Goal: Task Accomplishment & Management: Use online tool/utility

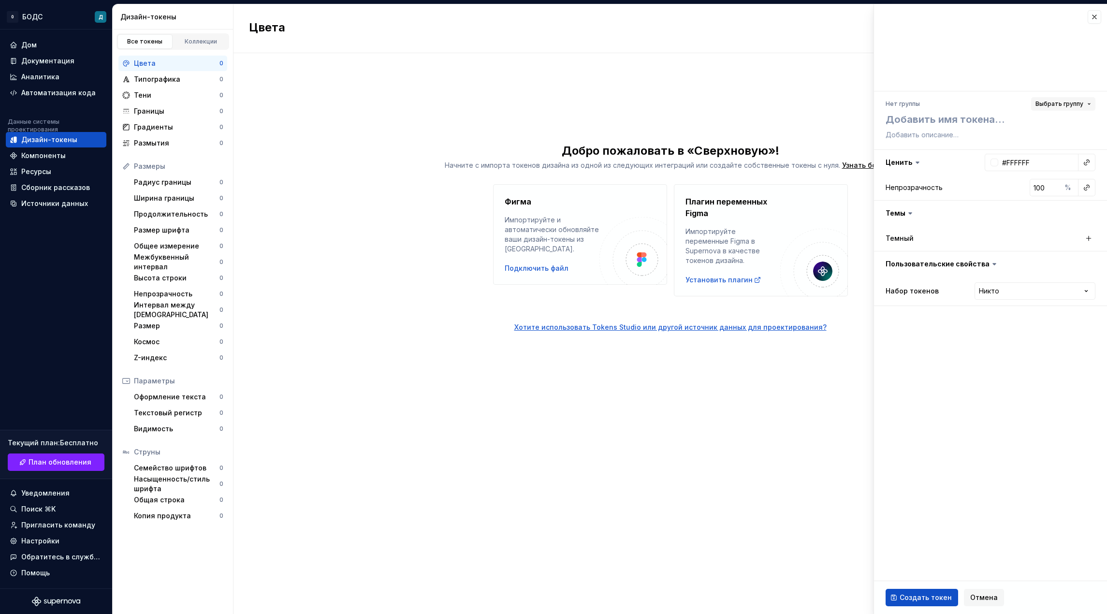
click at [1049, 106] on font "Выбрать группу" at bounding box center [1059, 103] width 48 height 7
click at [986, 161] on div "Create group" at bounding box center [980, 161] width 44 height 10
type textarea "*"
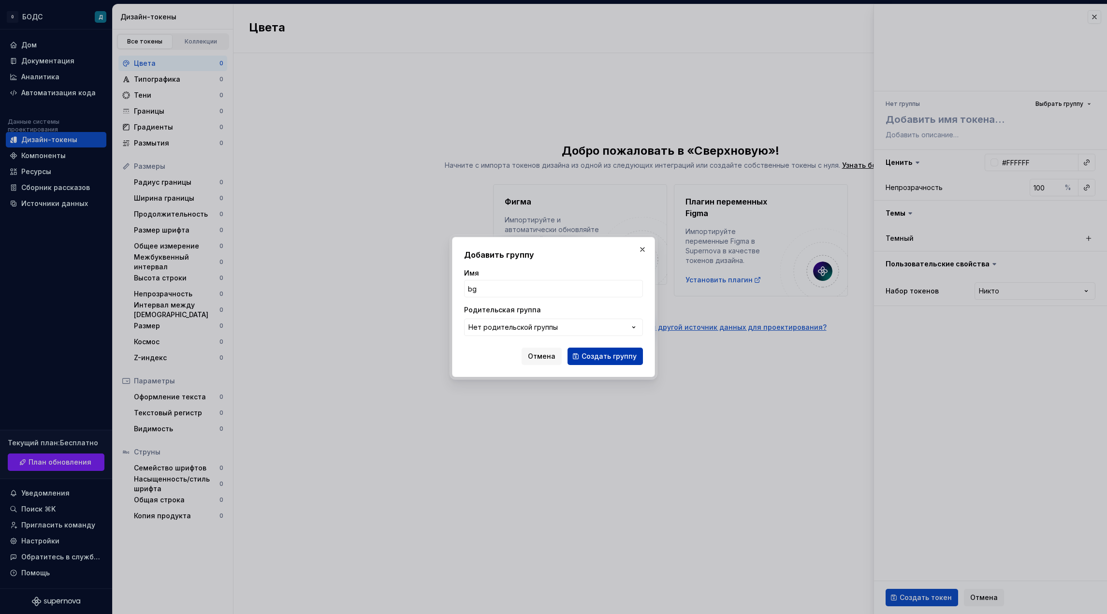
type input "bg"
click at [600, 352] on font "Создать группу" at bounding box center [608, 356] width 55 height 8
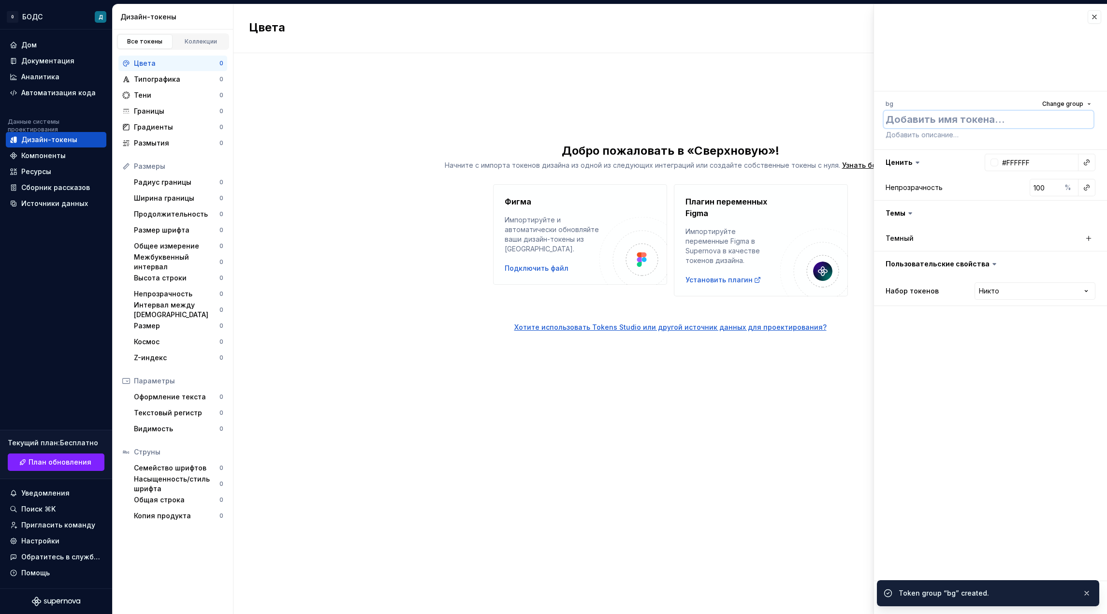
click at [918, 126] on textarea at bounding box center [988, 119] width 210 height 17
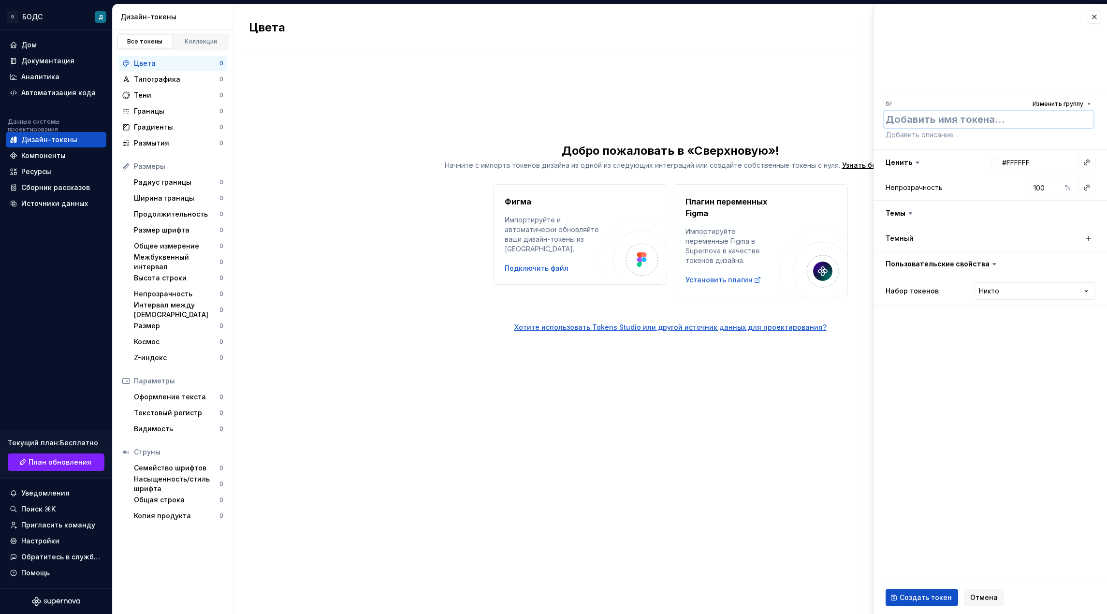
type textarea "*"
type textarea "d"
type textarea "*"
type textarea "de"
type textarea "*"
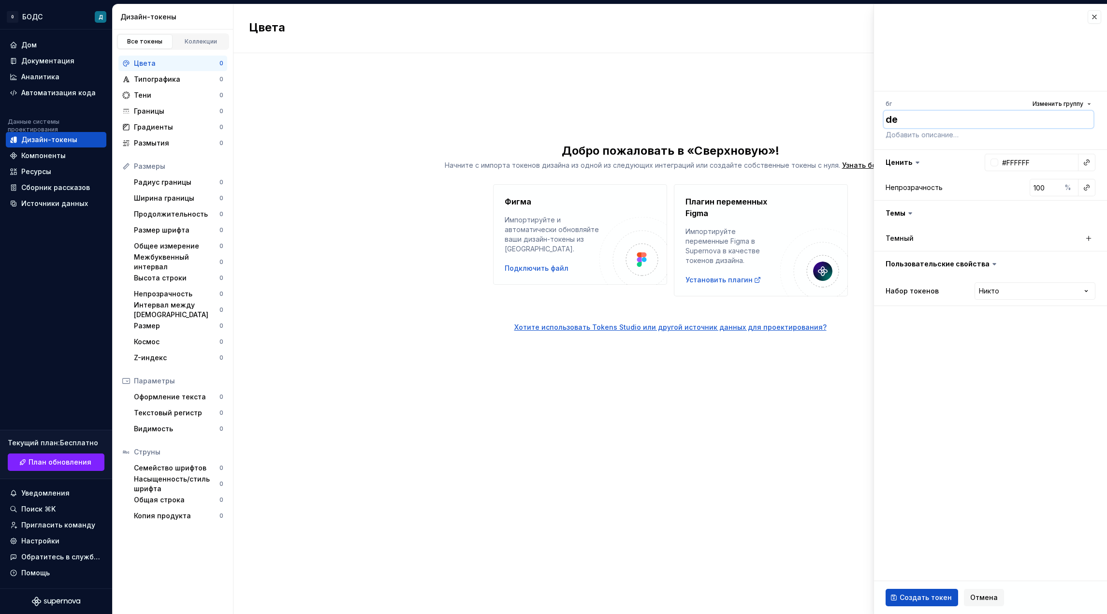
type textarea "def"
type textarea "*"
type textarea "def-"
type textarea "*"
type textarea "def-h"
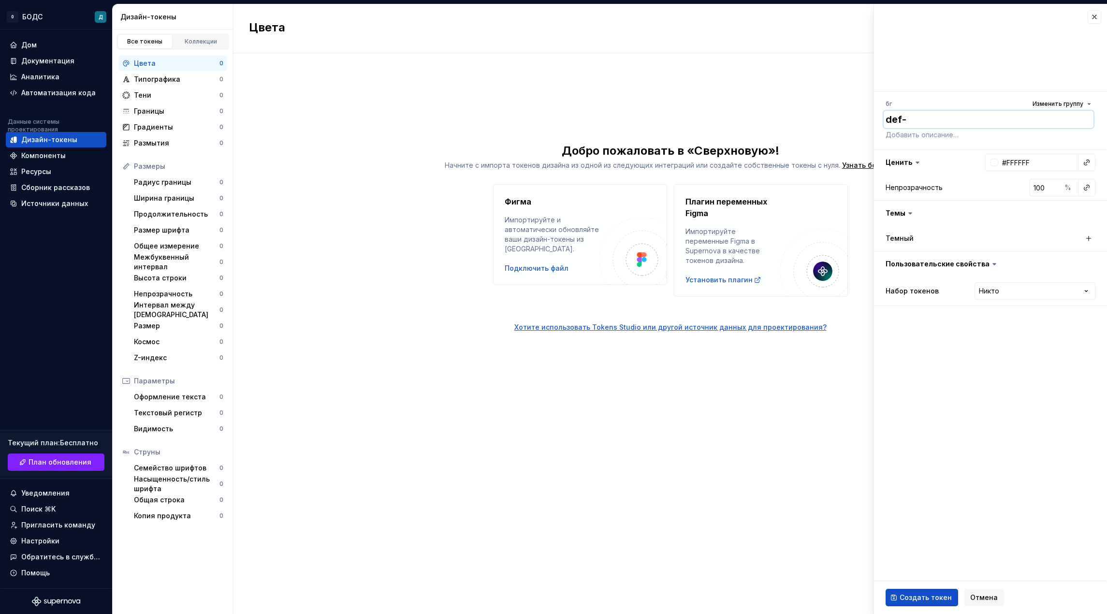
type textarea "*"
type textarea "def-ho"
type textarea "*"
type textarea "def-h"
type textarea "*"
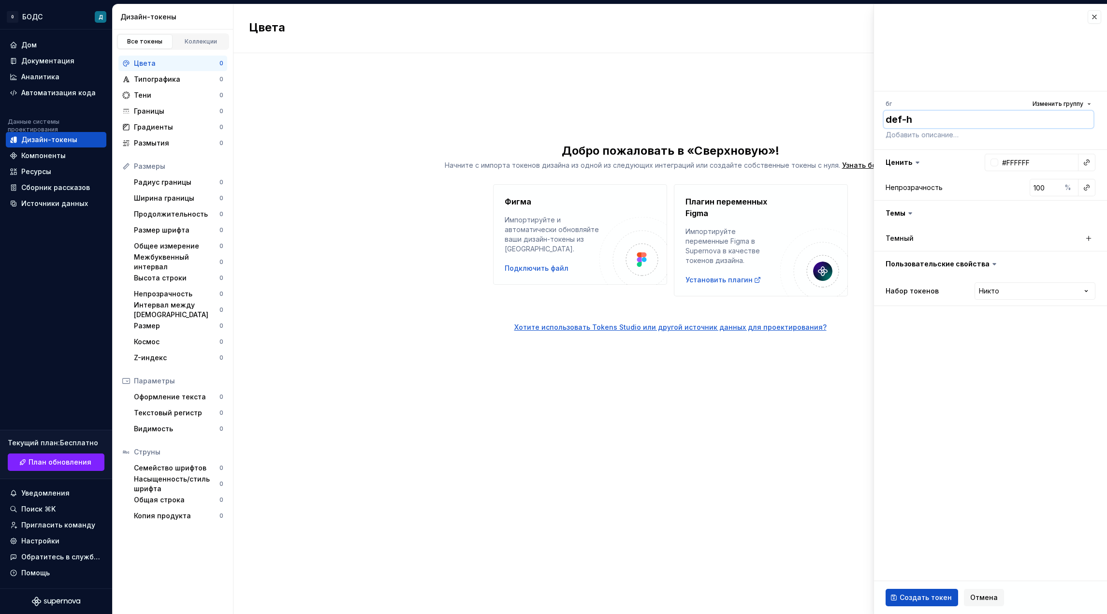
type textarea "def-"
type textarea "*"
type textarea "def-p"
type textarea "*"
type textarea "def-pr"
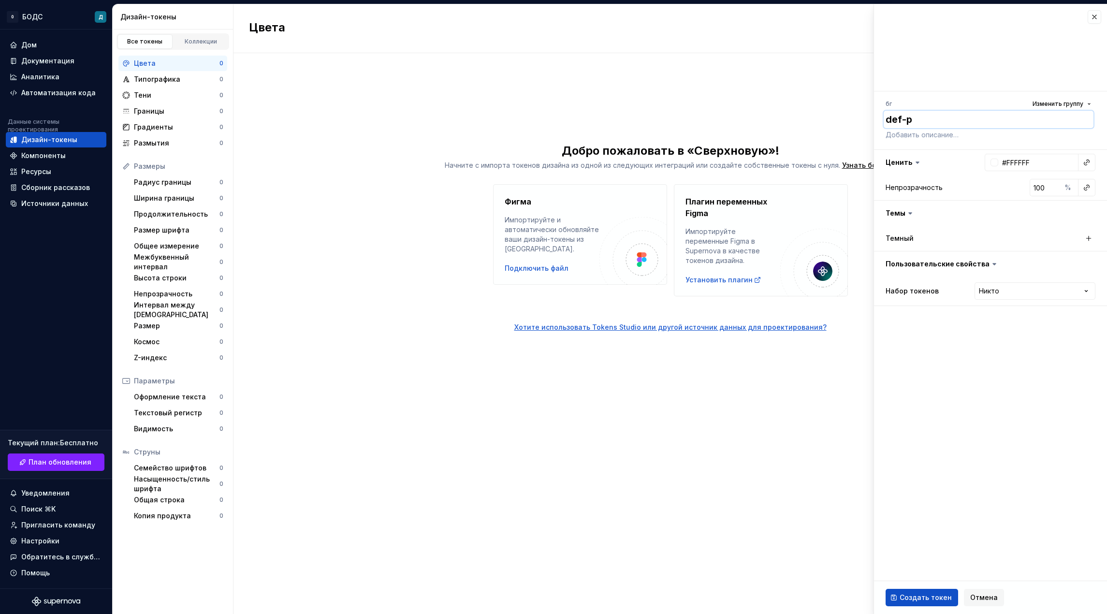
type textarea "*"
type textarea "def-pri"
type textarea "*"
type textarea "def-prim"
type textarea "*"
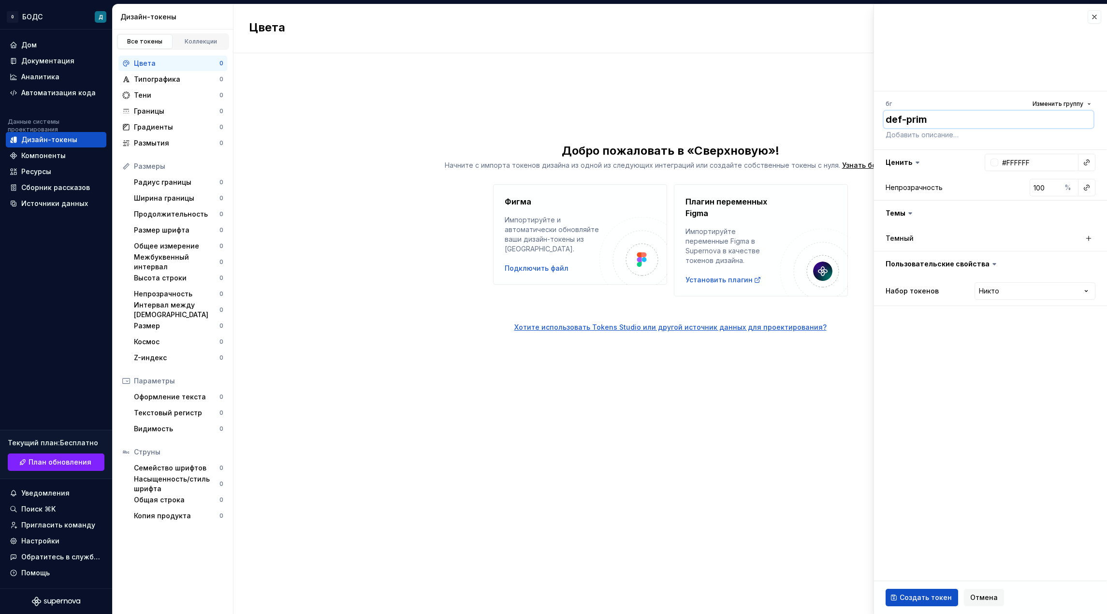
type textarea "def-prima"
type textarea "*"
type textarea "def-primar"
type textarea "*"
type textarea "def-primary"
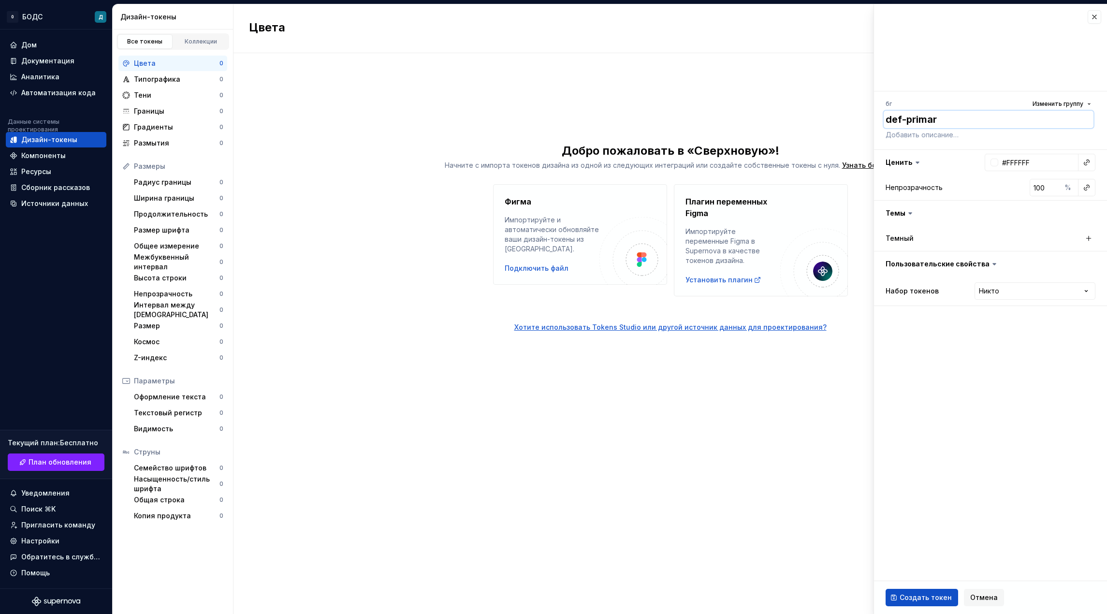
type textarea "*"
type textarea "def-primary"
click at [976, 73] on div at bounding box center [990, 47] width 233 height 87
click at [911, 216] on icon at bounding box center [910, 213] width 10 height 10
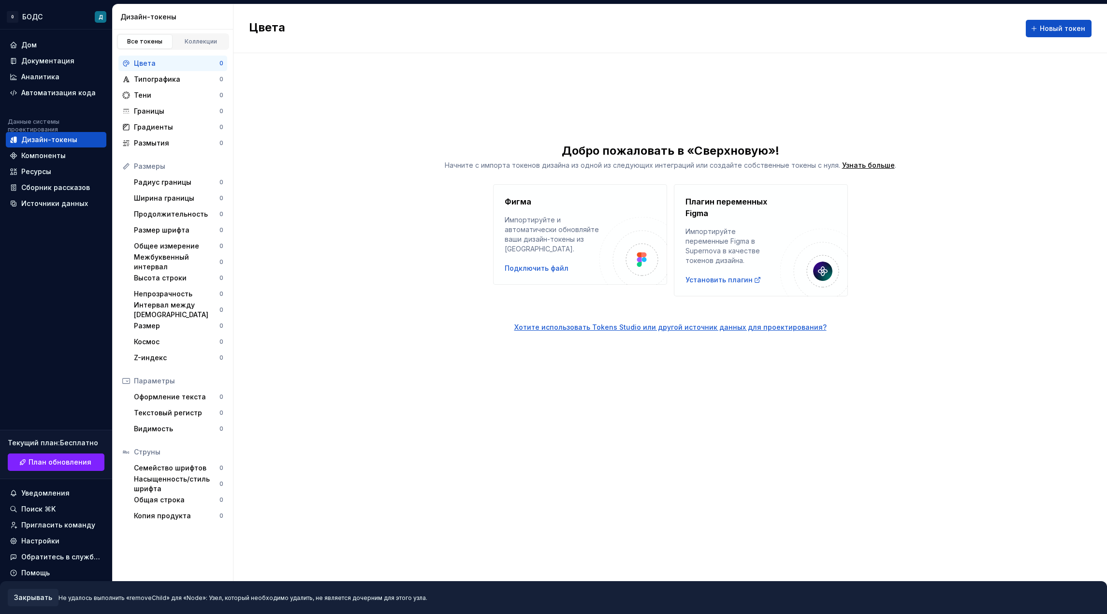
click at [981, 121] on div "Цвета Новый токен Добро пожаловать в «Сверхновую»! Начните с импорта токенов ди…" at bounding box center [669, 308] width 873 height 609
click at [1049, 21] on button "Новый токен" at bounding box center [1058, 28] width 66 height 17
click at [1055, 35] on button "Новый токен" at bounding box center [1058, 28] width 66 height 17
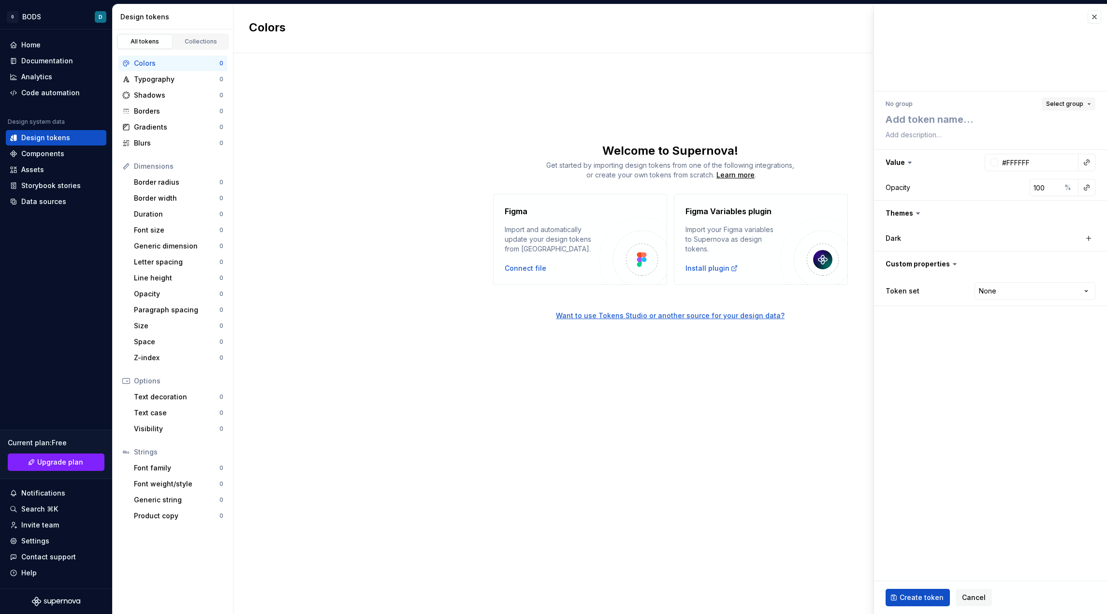
click at [1054, 103] on span "Select group" at bounding box center [1064, 104] width 37 height 8
click at [989, 159] on div "bg" at bounding box center [1023, 161] width 130 height 10
type textarea "*"
click at [952, 116] on textarea at bounding box center [988, 119] width 210 height 17
type textarea "d"
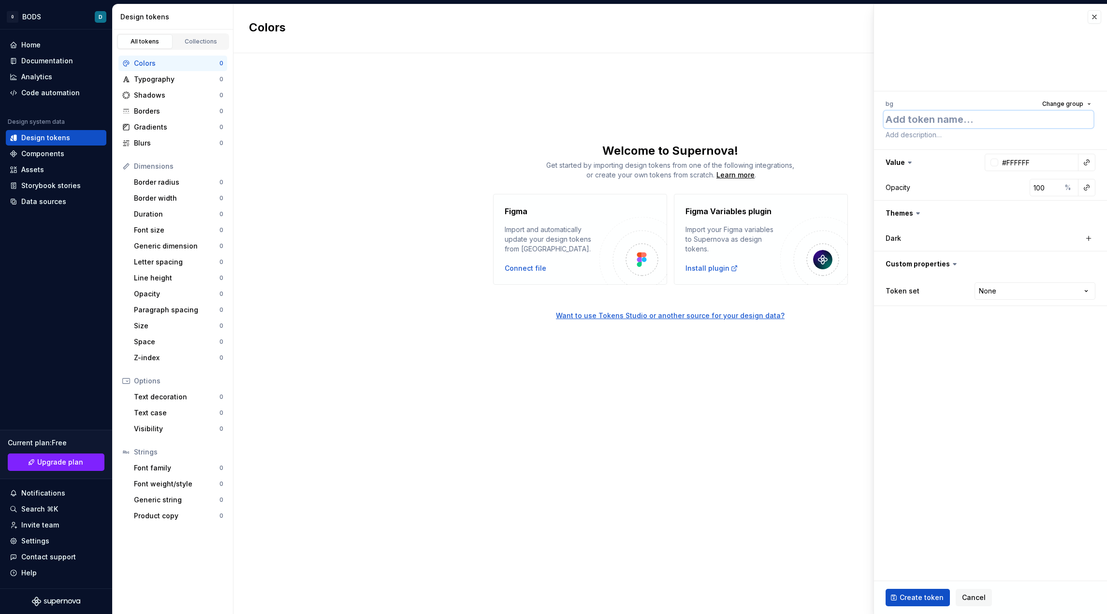
type textarea "*"
type textarea "de"
type textarea "*"
type textarea "def"
type textarea "*"
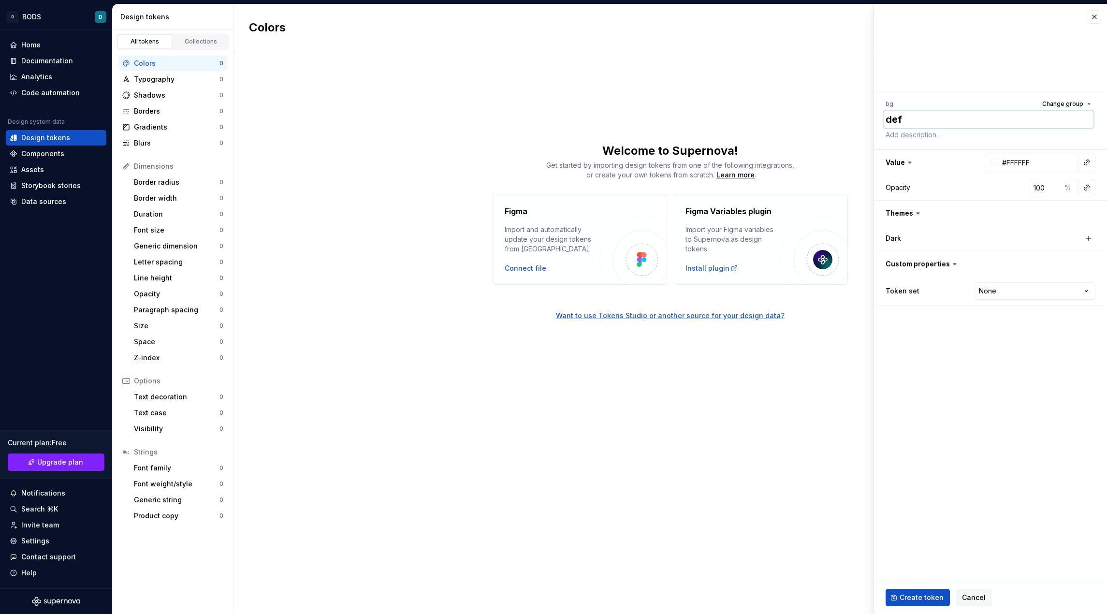
type textarea "def-"
type textarea "*"
type textarea "def-p"
type textarea "*"
type textarea "def-pr"
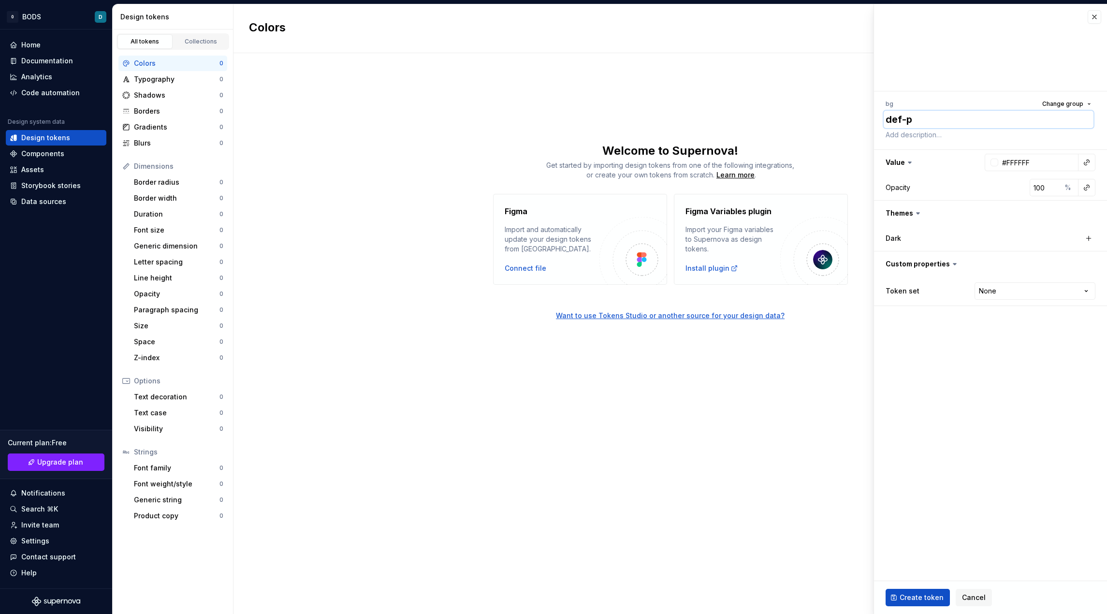
type textarea "*"
type textarea "def-pri"
type textarea "*"
type textarea "def-prim"
type textarea "*"
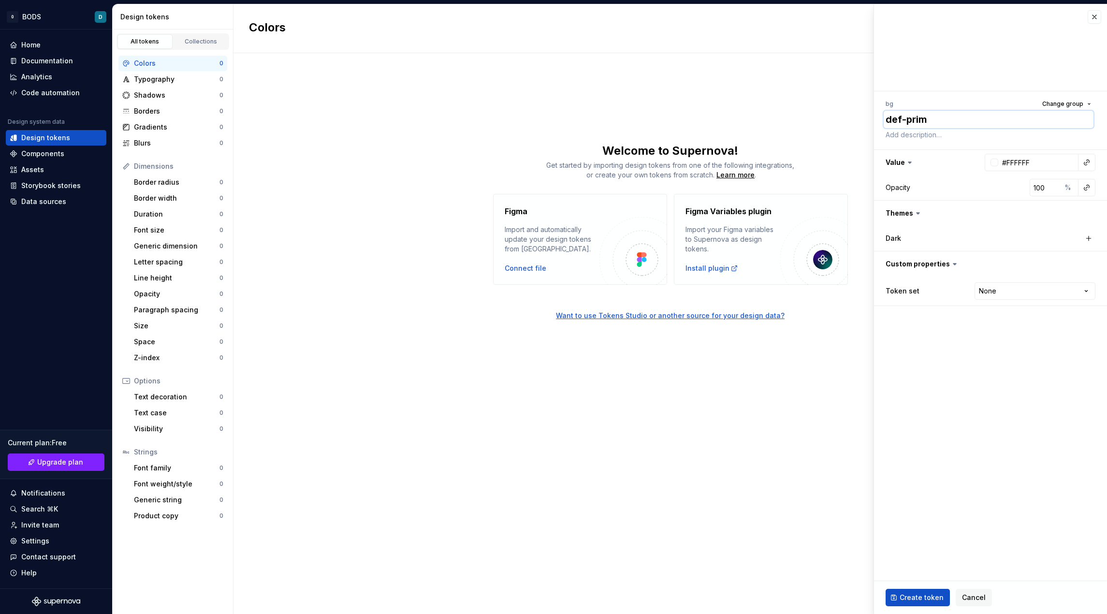
type textarea "def-prima"
type textarea "*"
type textarea "def-primar"
type textarea "*"
type textarea "def-primary"
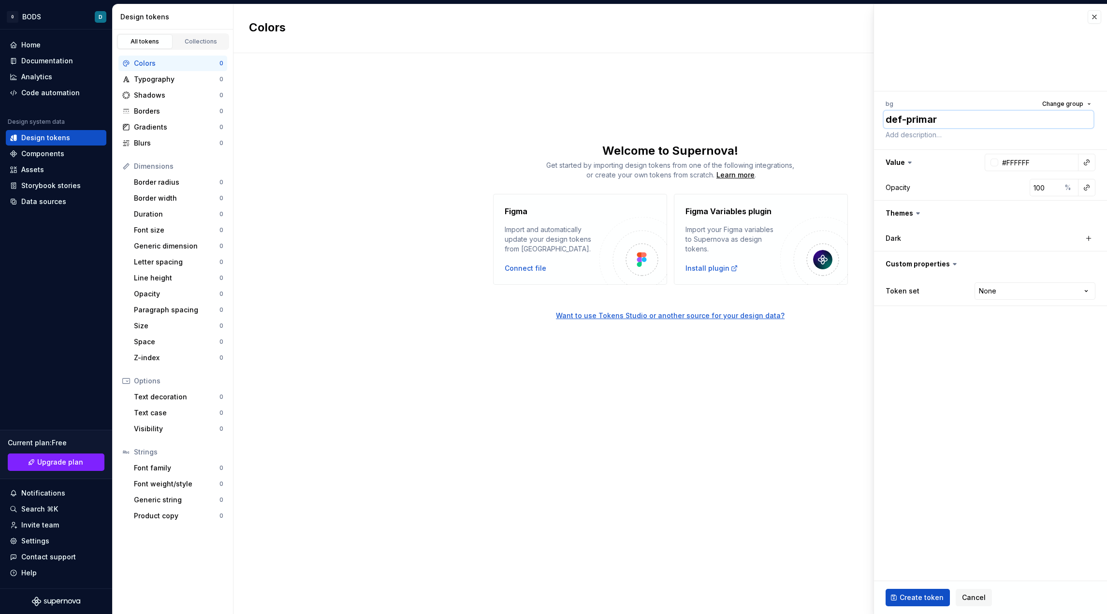
type textarea "*"
type textarea "def-primary"
click at [936, 598] on span "Create token" at bounding box center [921, 597] width 44 height 10
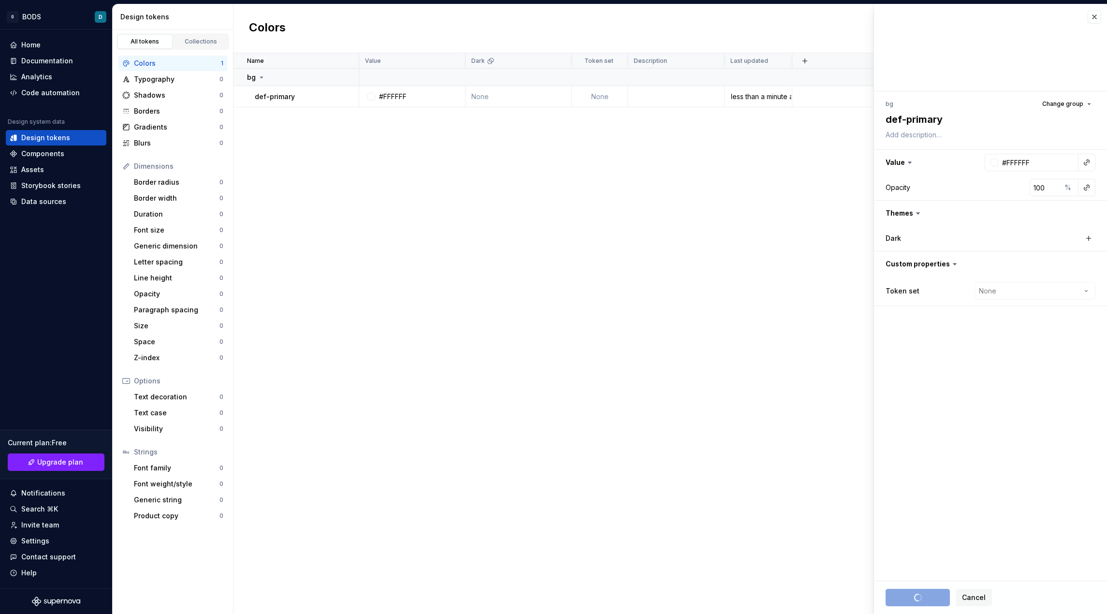
type textarea "*"
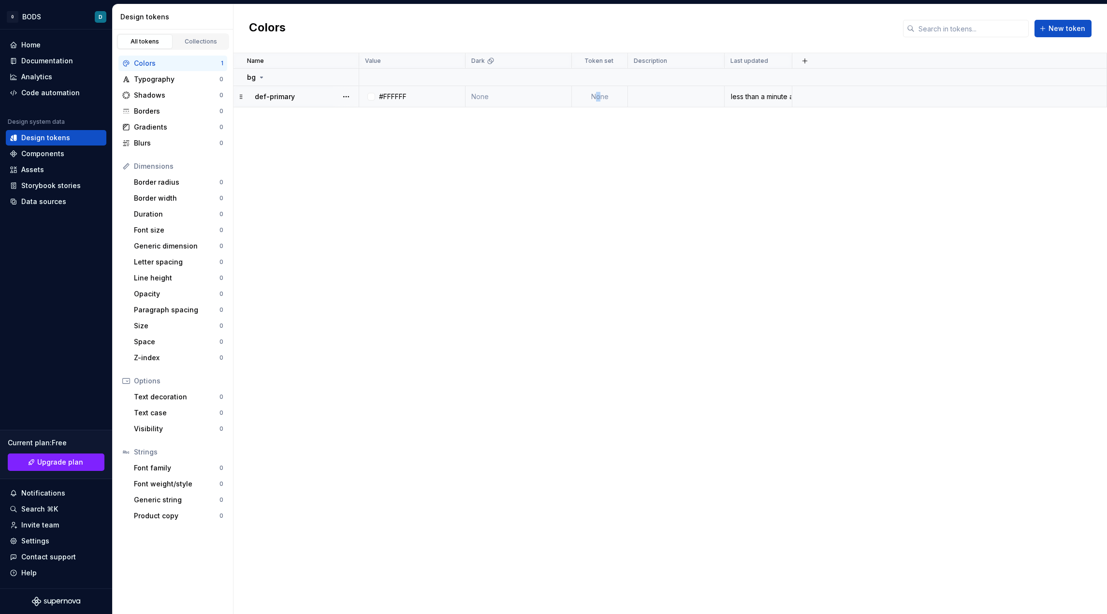
click at [598, 98] on td "None" at bounding box center [600, 96] width 56 height 21
type textarea "*"
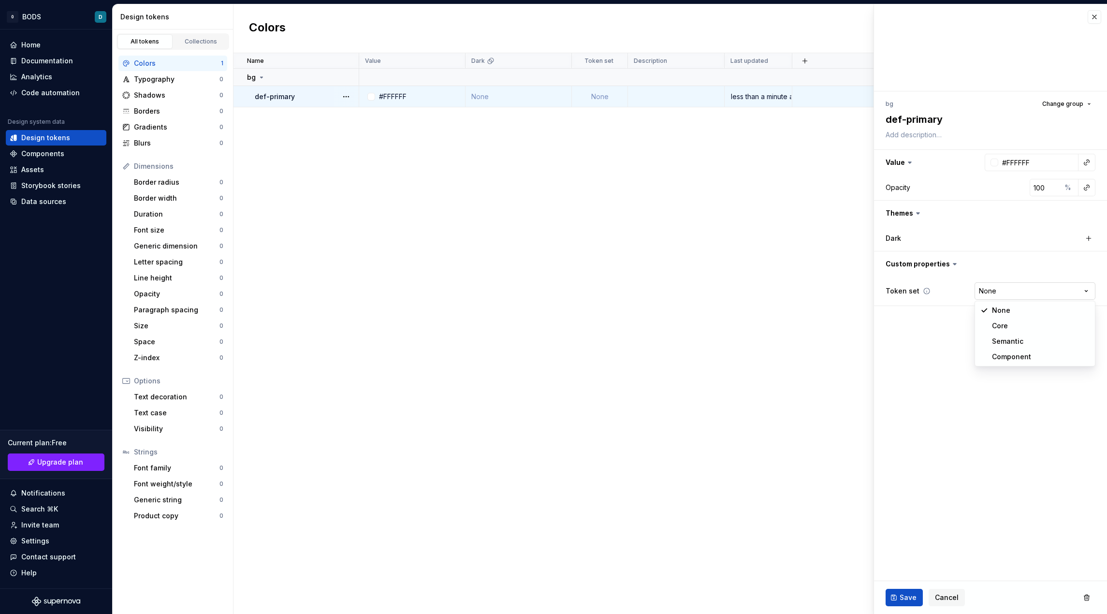
click at [991, 287] on html "0 BODS D Home Documentation Analytics Code automation Design system data Design…" at bounding box center [553, 307] width 1107 height 614
select select "**********"
type textarea "*"
click at [1008, 296] on html "0 BODS D Home Documentation Analytics Code automation Design system data Design…" at bounding box center [553, 307] width 1107 height 614
select select "**********"
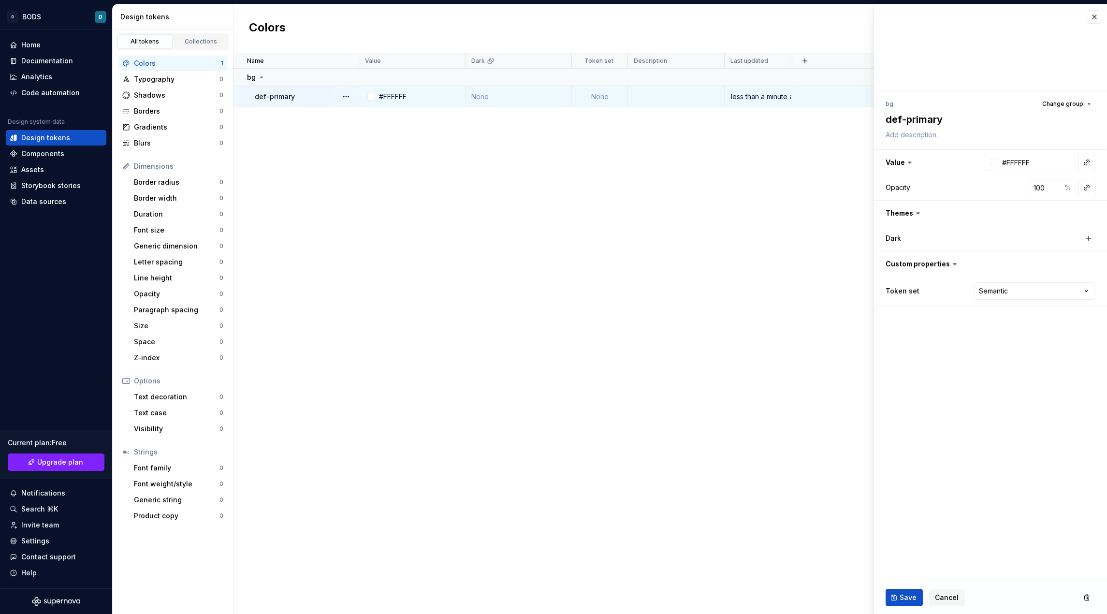
click at [717, 216] on div "Name Value Dark Token set Description Last updated bg def-primary #FFFFFF None …" at bounding box center [669, 333] width 873 height 561
click at [900, 596] on button "Save" at bounding box center [903, 597] width 37 height 17
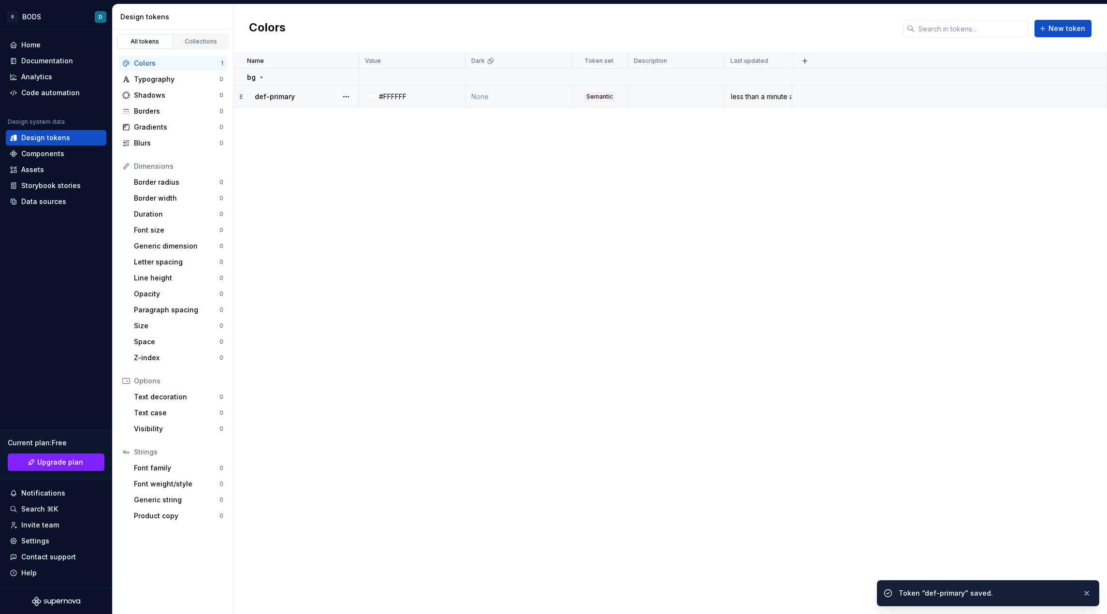
click at [901, 598] on div "Token “def-primary” saved." at bounding box center [995, 593] width 194 height 14
drag, startPoint x: 748, startPoint y: 342, endPoint x: 740, endPoint y: 317, distance: 26.4
click at [747, 342] on div "Name Value Dark Token set Description Last updated bg def-primary #FFFFFF None …" at bounding box center [669, 333] width 873 height 561
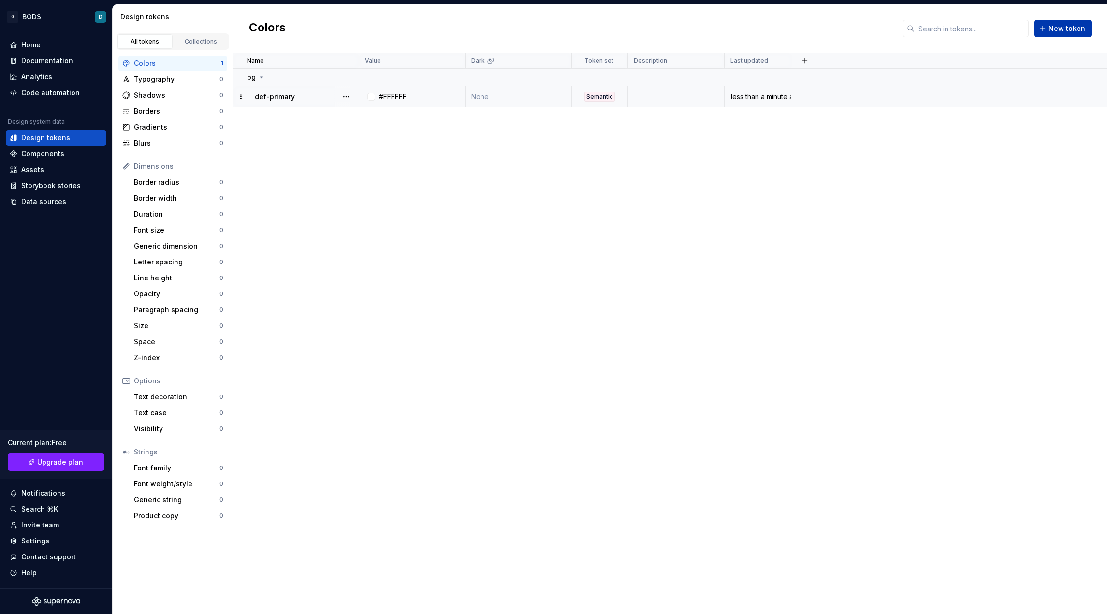
click at [1040, 29] on button "New token" at bounding box center [1062, 28] width 57 height 17
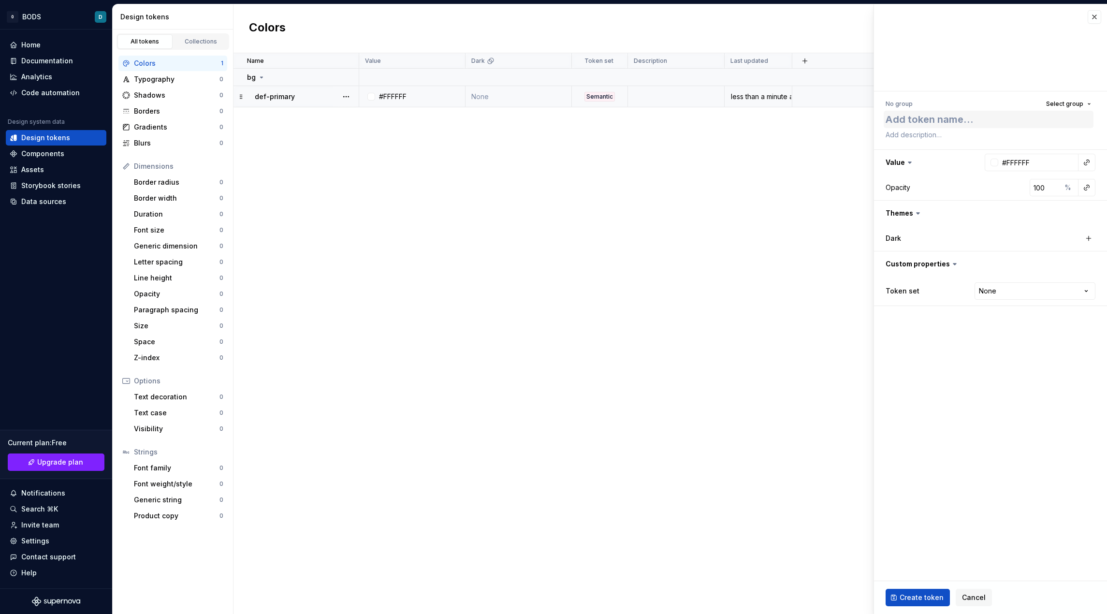
click at [994, 122] on textarea at bounding box center [988, 119] width 210 height 17
type textarea "*"
type textarea "d"
type textarea "*"
type textarea "de"
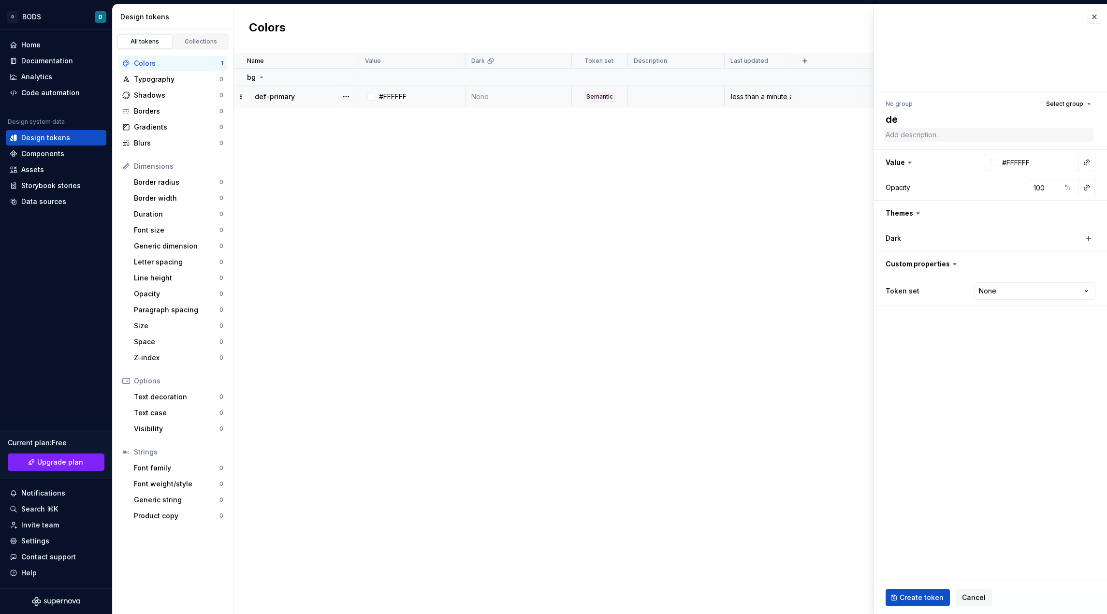
type textarea "*"
type textarea "def"
type textarea "*"
type textarea "def-"
type textarea "*"
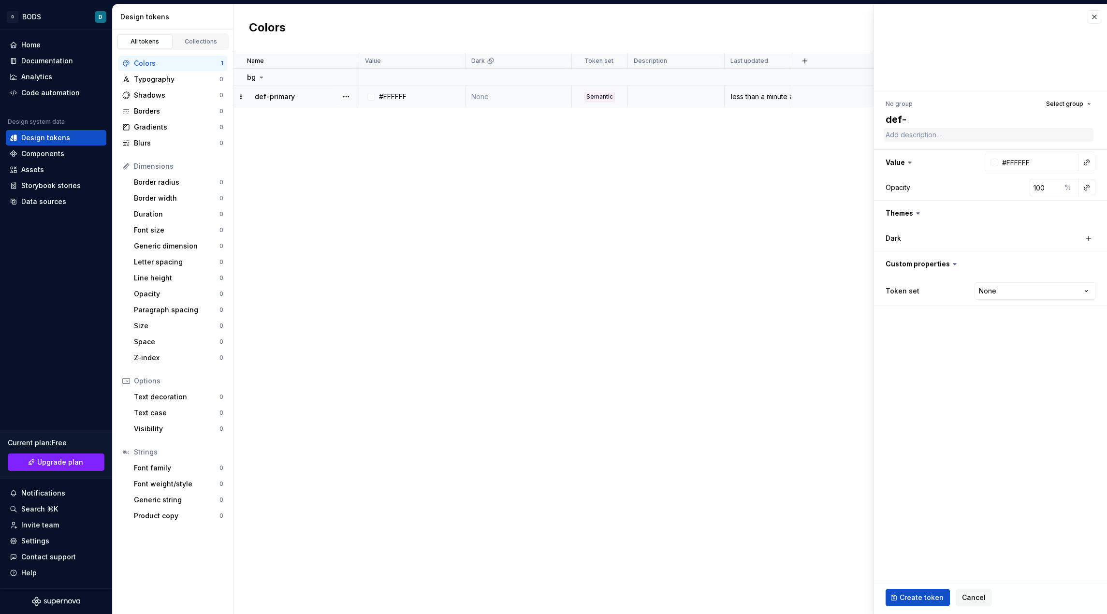
type textarea "def-s"
type textarea "*"
type textarea "def-se"
type textarea "*"
type textarea "def-sec"
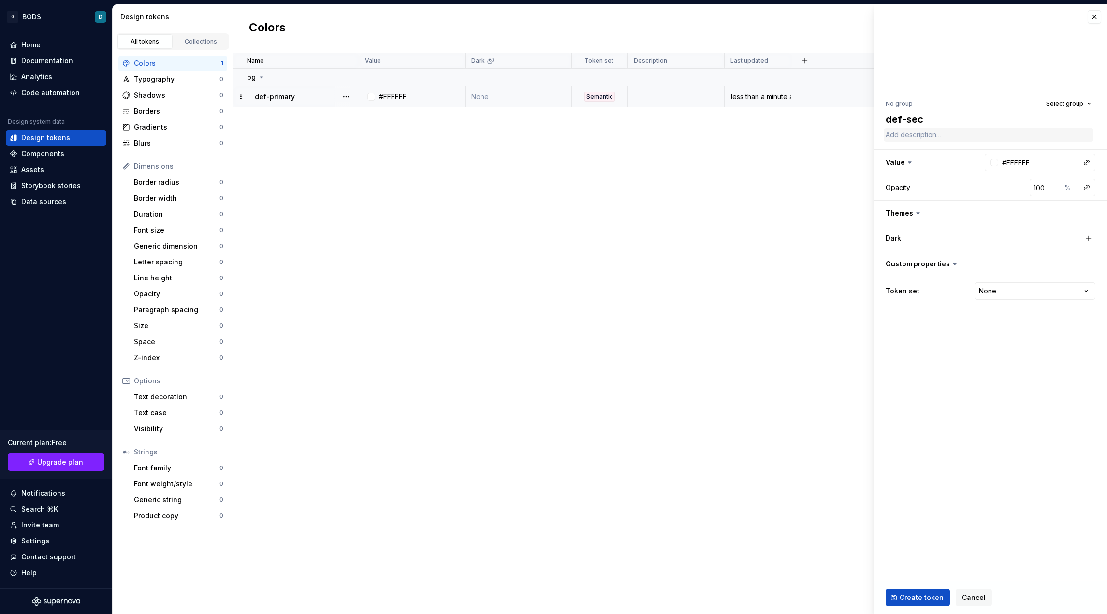
type textarea "*"
type textarea "def-seco"
type textarea "*"
type textarea "def-secon"
type textarea "*"
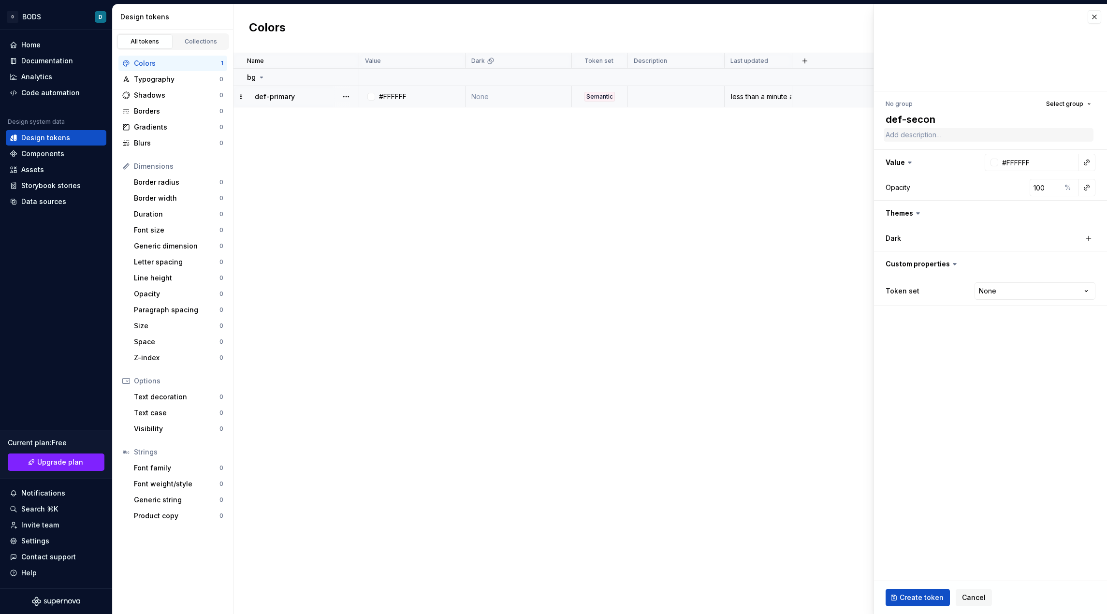
type textarea "def-second"
type textarea "*"
type textarea "def-seconda"
type textarea "*"
type textarea "def-secondar"
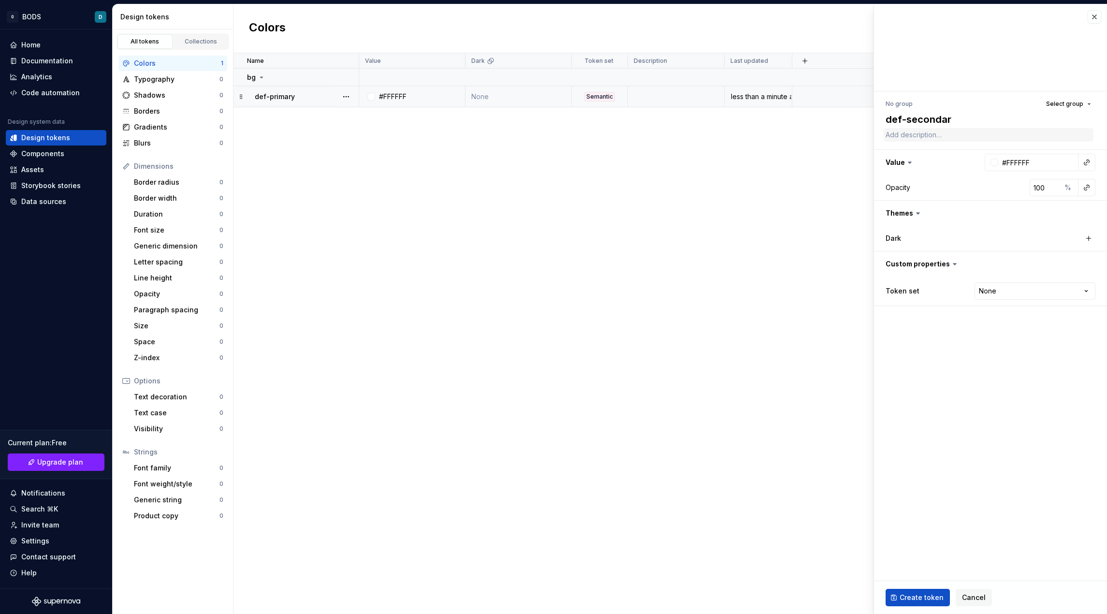
type textarea "*"
type textarea "def-secondary"
click at [1006, 294] on html "0 BODS D Home Documentation Analytics Code automation Design system data Design…" at bounding box center [553, 307] width 1107 height 614
select select "**********"
click at [921, 588] on div "Create token Cancel" at bounding box center [990, 597] width 233 height 33
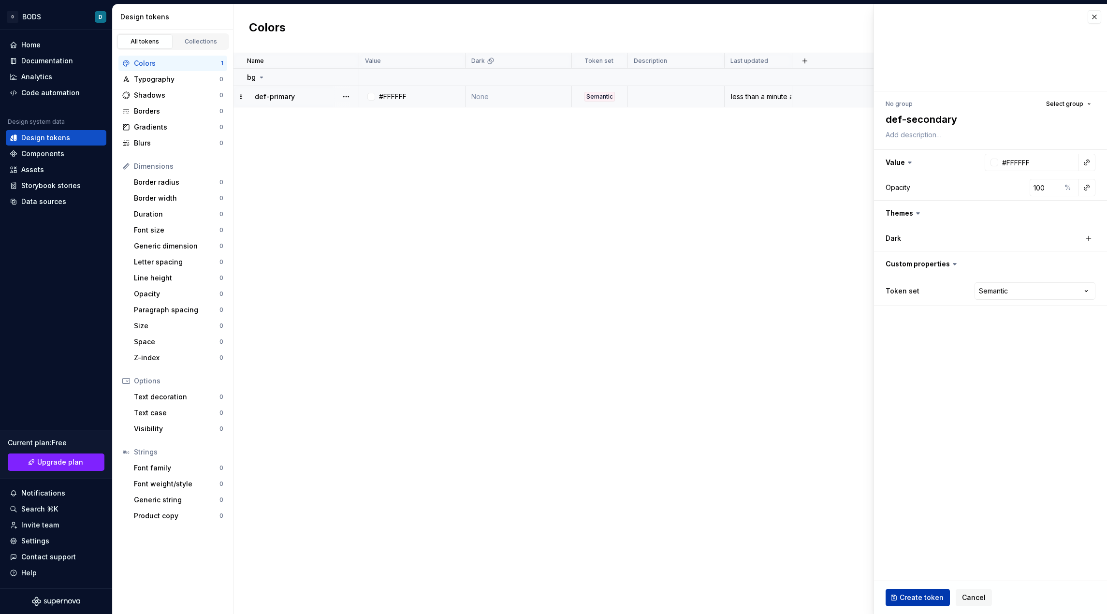
click at [921, 591] on button "Create token" at bounding box center [917, 597] width 64 height 17
type textarea "*"
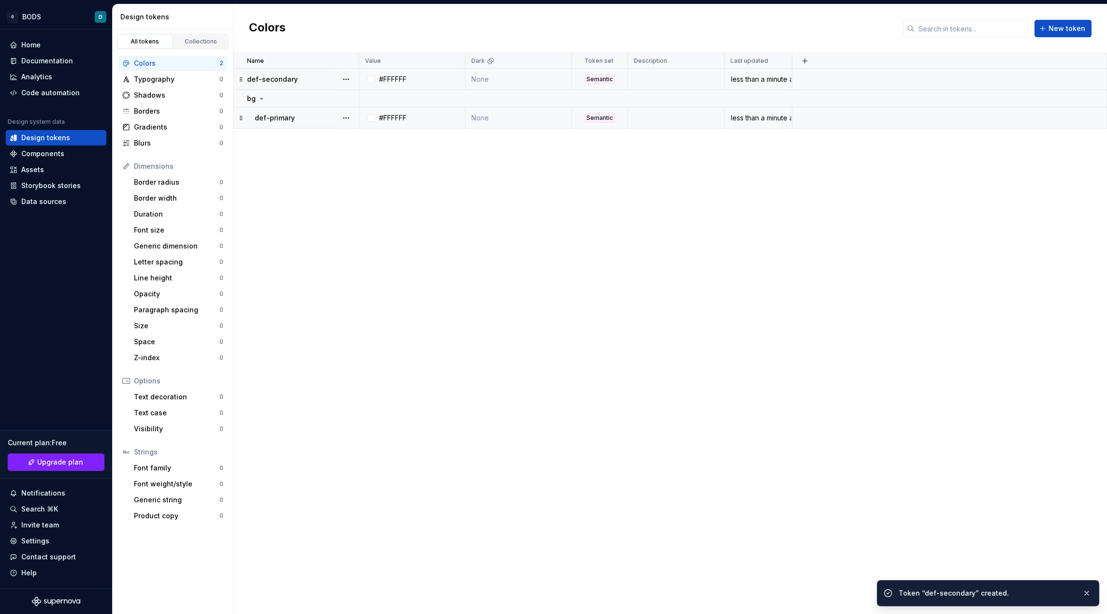
click at [292, 79] on p "def-secondary" at bounding box center [272, 79] width 51 height 10
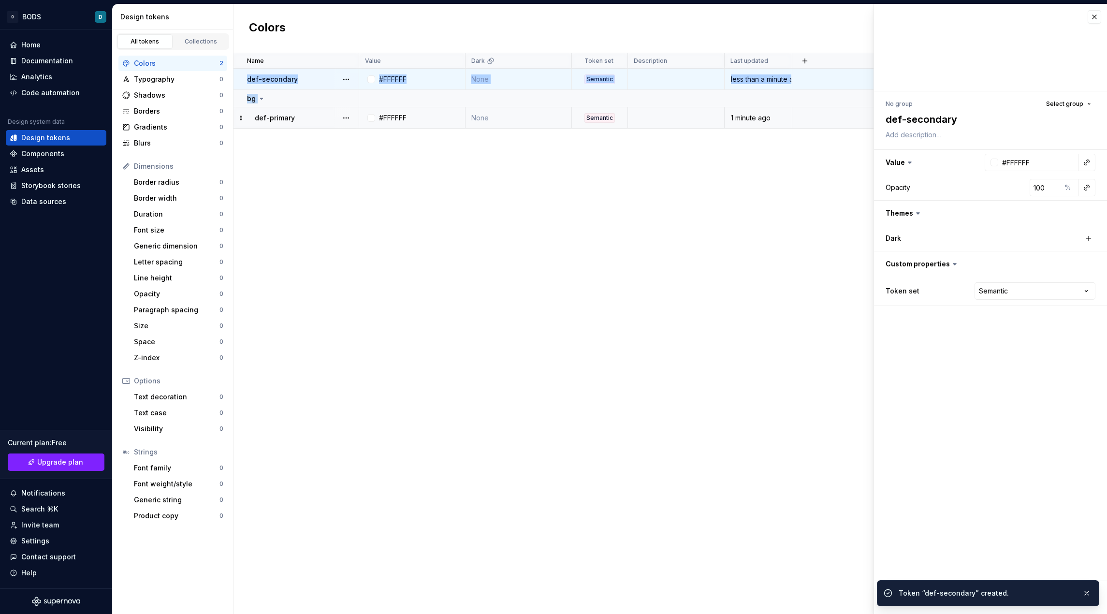
drag, startPoint x: 241, startPoint y: 78, endPoint x: 240, endPoint y: 113, distance: 34.8
click at [240, 113] on tbody "def-secondary #FFFFFF None Semantic less than a minute ago bg def-primary #FFFF…" at bounding box center [669, 99] width 873 height 60
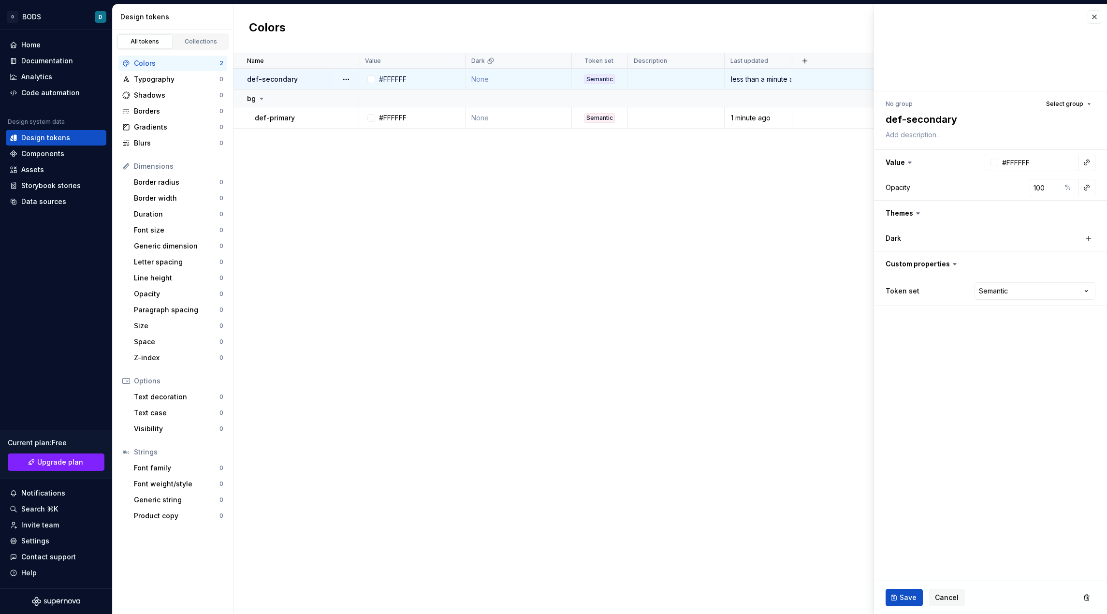
click at [271, 182] on div "Name Value Dark Token set Description Last updated def-secondary #FFFFFF None S…" at bounding box center [669, 333] width 873 height 561
click at [387, 158] on div "Name Value Dark Token set Description Last updated def-secondary #FFFFFF None S…" at bounding box center [669, 333] width 873 height 561
click at [1056, 107] on button "Select group" at bounding box center [1068, 104] width 54 height 14
click at [1008, 164] on div "bg" at bounding box center [1023, 161] width 130 height 10
click at [906, 598] on span "Save" at bounding box center [907, 597] width 17 height 10
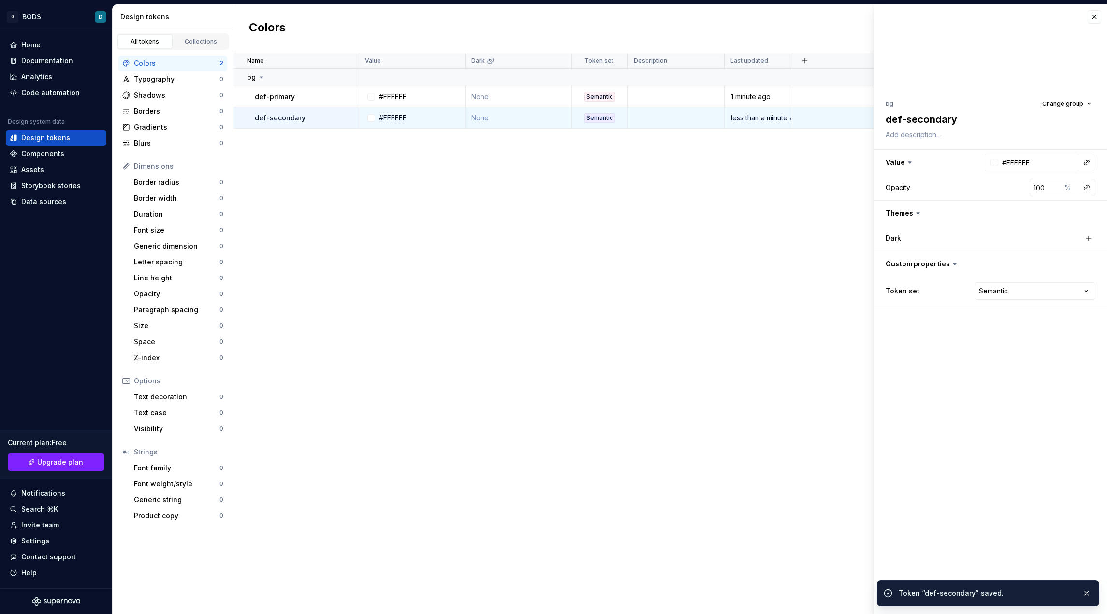
click at [624, 228] on div "Name Value Dark Token set Description Last updated bg def-primary #FFFFFF None …" at bounding box center [669, 333] width 873 height 561
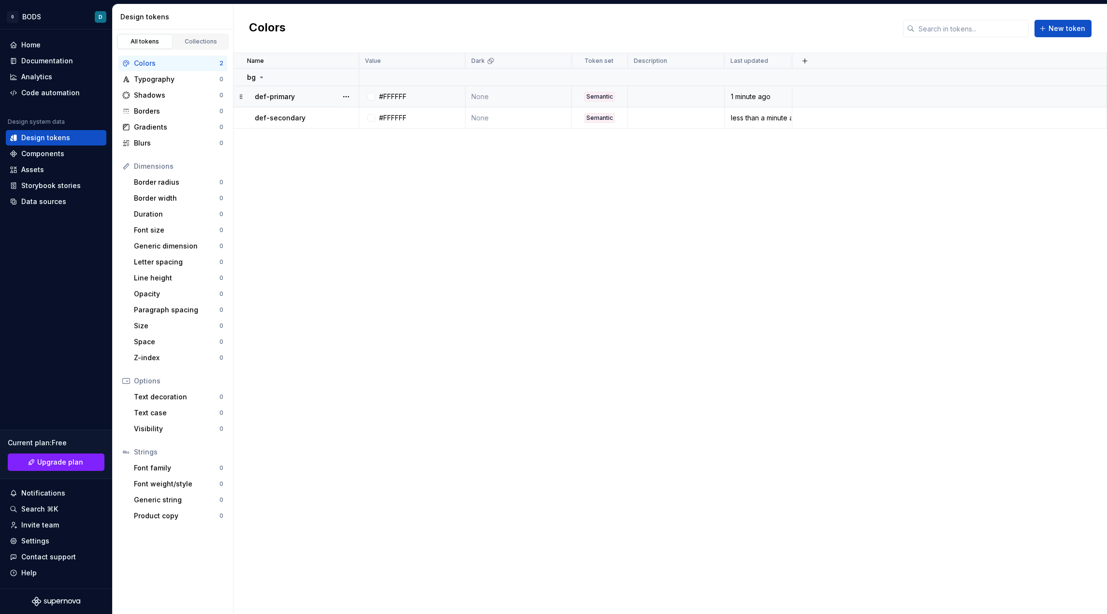
click at [693, 98] on td at bounding box center [676, 96] width 97 height 21
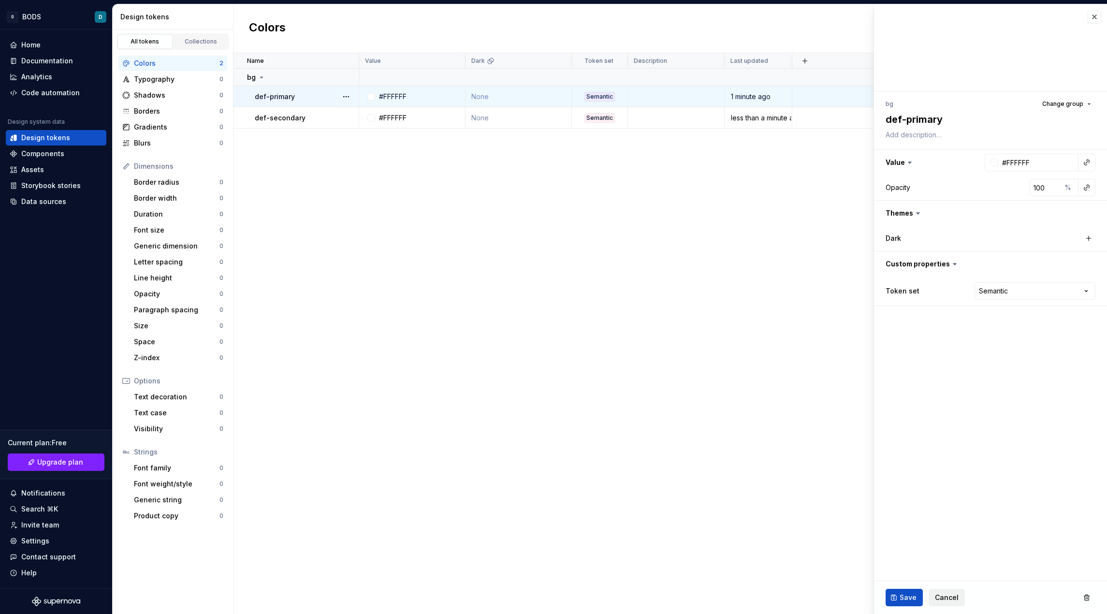
click at [942, 591] on button "Cancel" at bounding box center [946, 597] width 36 height 17
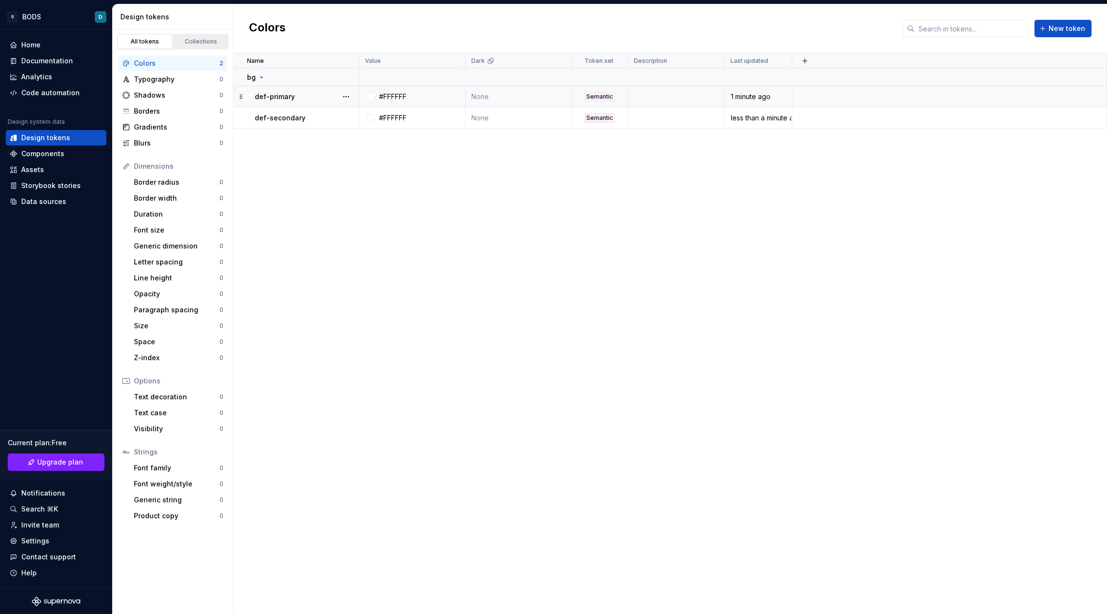
click at [192, 40] on div "Collections" at bounding box center [201, 42] width 48 height 8
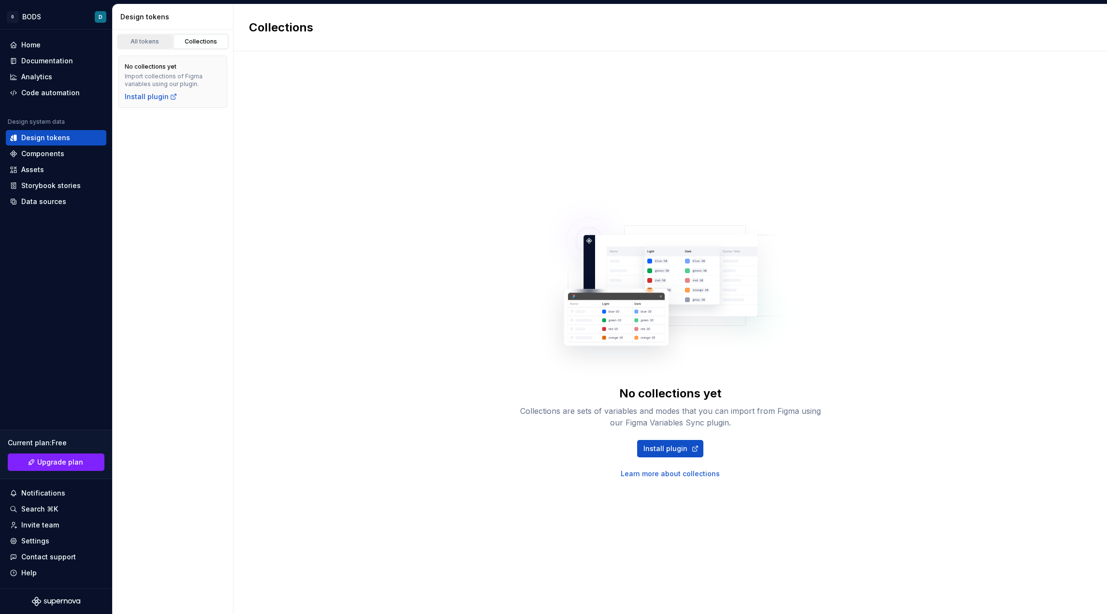
click at [140, 40] on div "All tokens" at bounding box center [145, 42] width 48 height 8
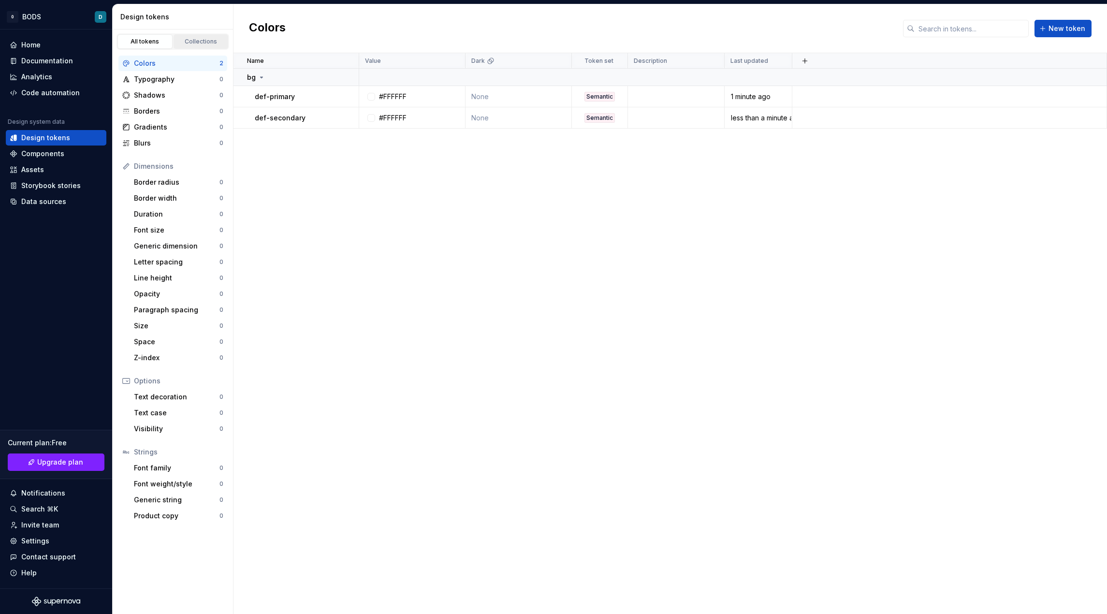
click at [194, 39] on div "Collections" at bounding box center [201, 42] width 48 height 8
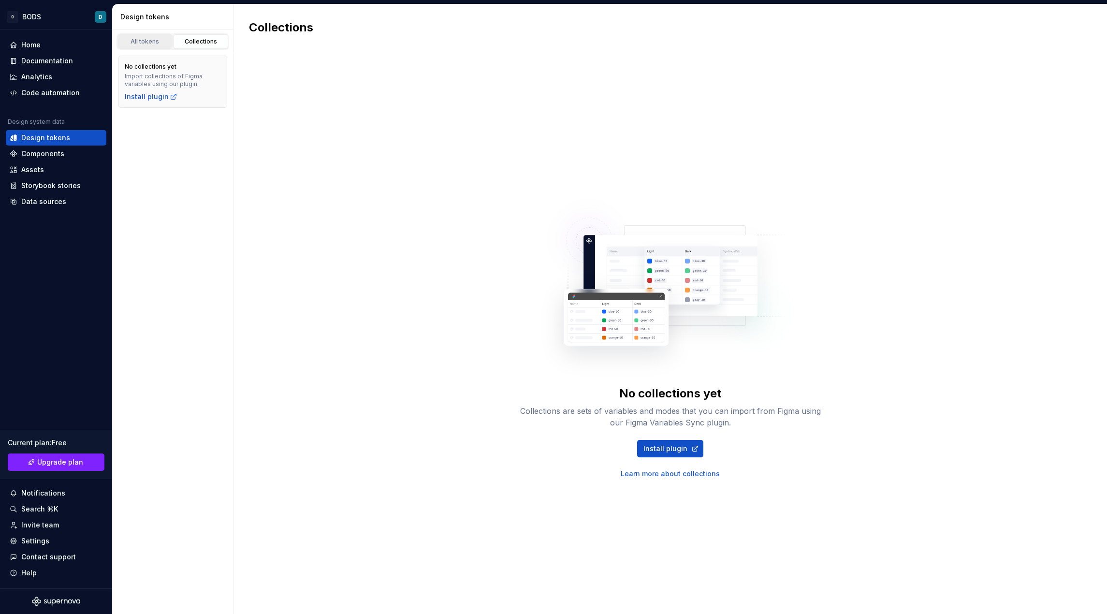
click at [149, 36] on link "All tokens" at bounding box center [144, 41] width 55 height 14
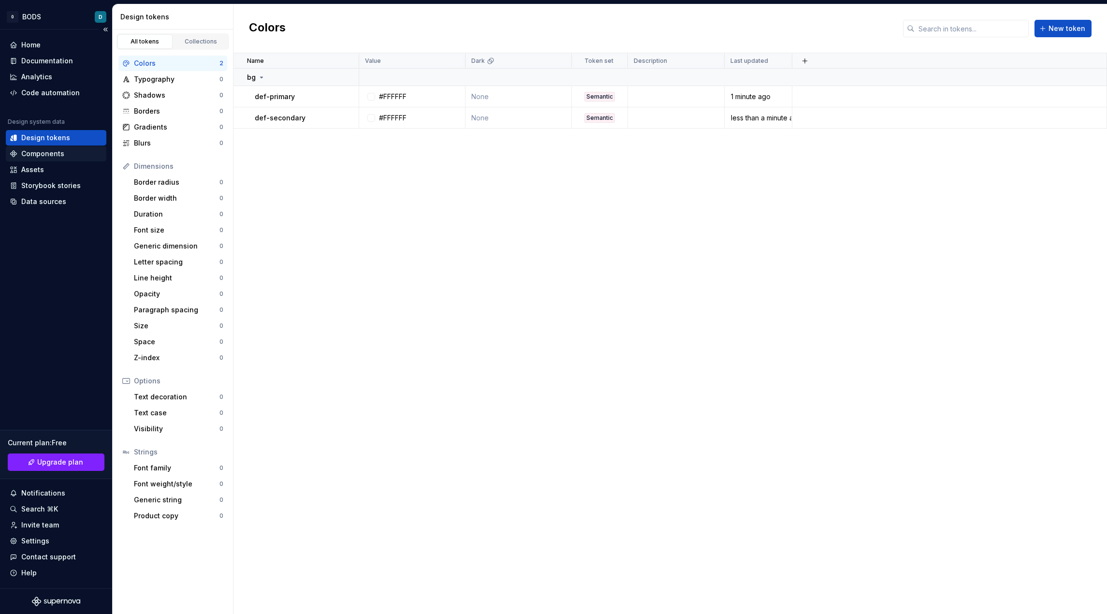
click at [54, 150] on div "Components" at bounding box center [42, 154] width 43 height 10
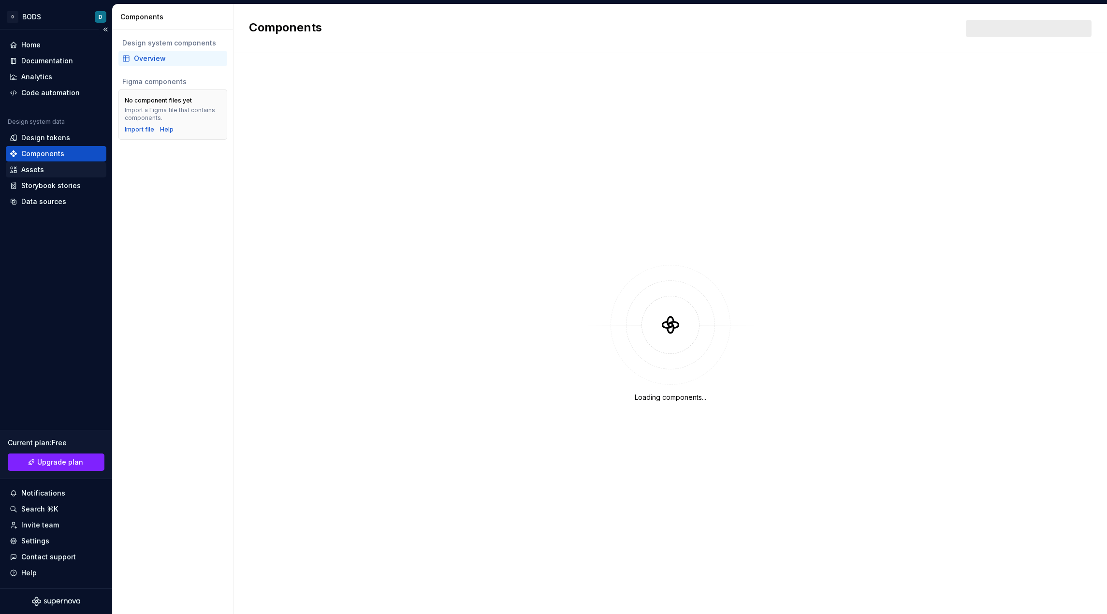
click at [58, 168] on div "Assets" at bounding box center [56, 170] width 93 height 10
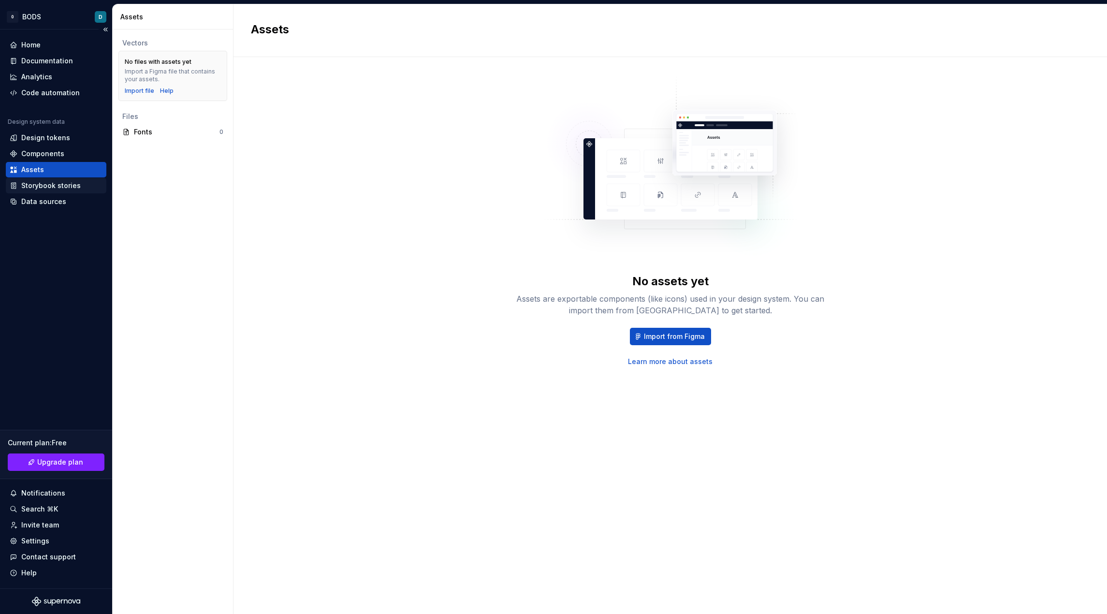
click at [51, 182] on div "Storybook stories" at bounding box center [50, 186] width 59 height 10
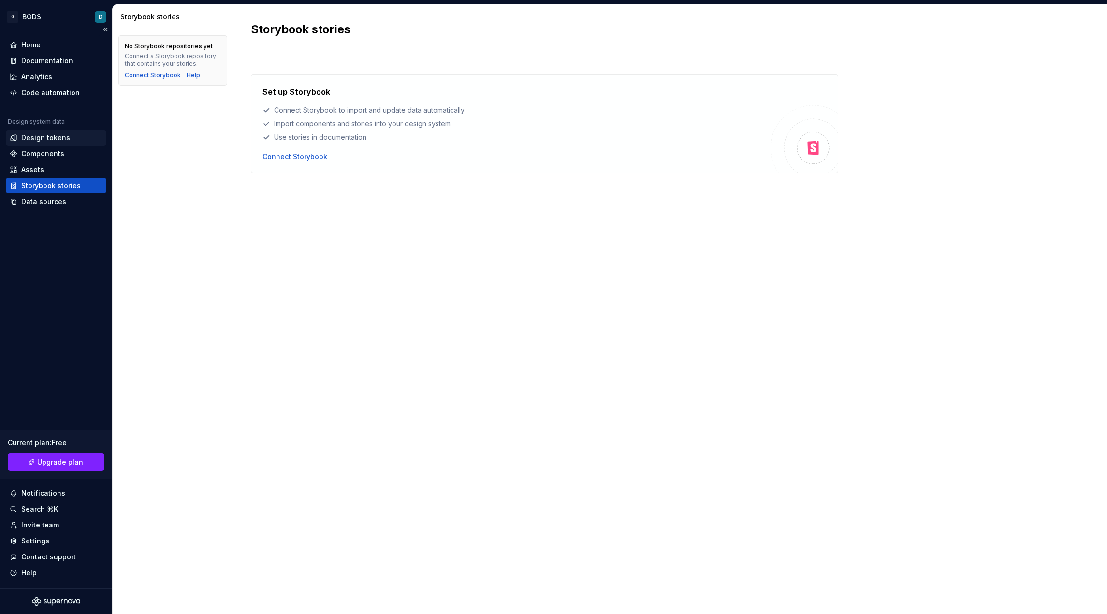
click at [53, 132] on div "Design tokens" at bounding box center [56, 137] width 101 height 15
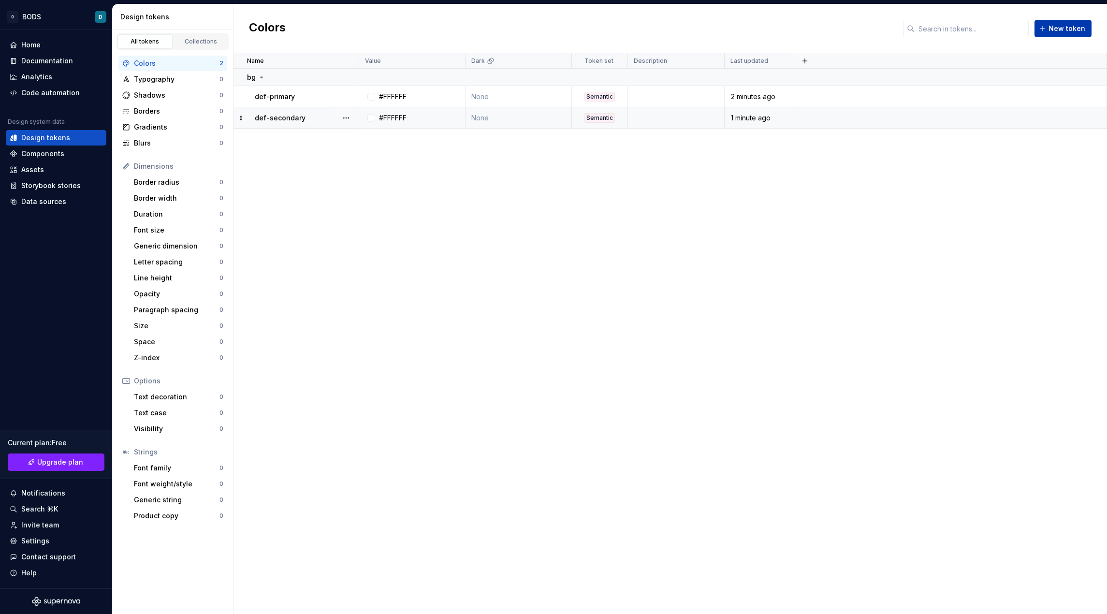
click at [1058, 31] on span "New token" at bounding box center [1066, 29] width 37 height 10
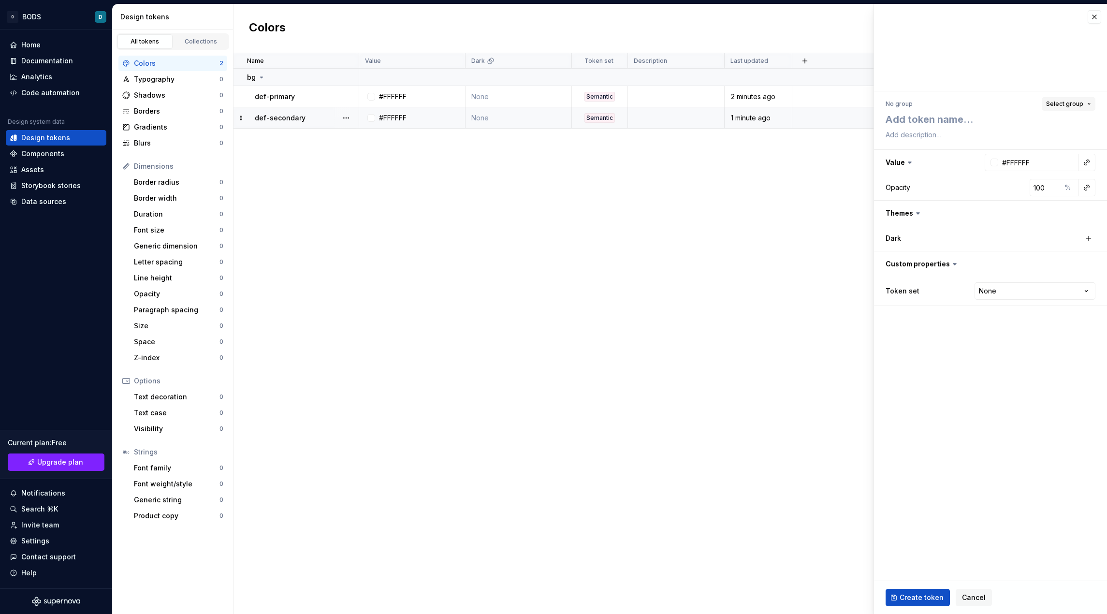
click at [1061, 105] on span "Select group" at bounding box center [1064, 104] width 37 height 8
click at [1021, 156] on div "bg" at bounding box center [1023, 161] width 130 height 10
click at [913, 116] on textarea at bounding box center [988, 119] width 210 height 17
type textarea "*"
type textarea "h"
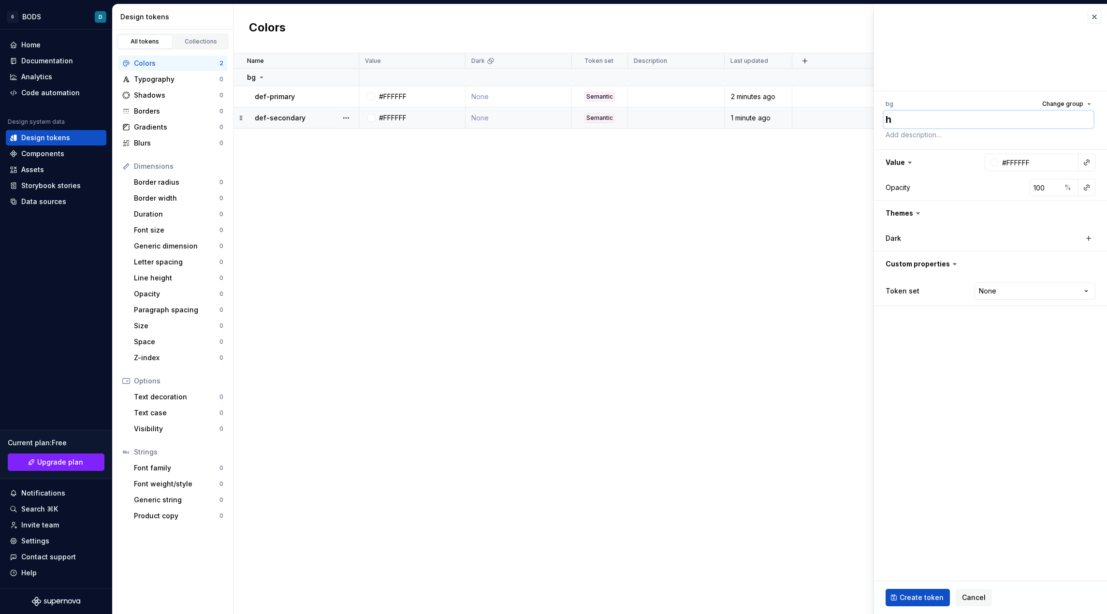
type textarea "*"
type textarea "ho"
type textarea "*"
type textarea "hov"
type textarea "*"
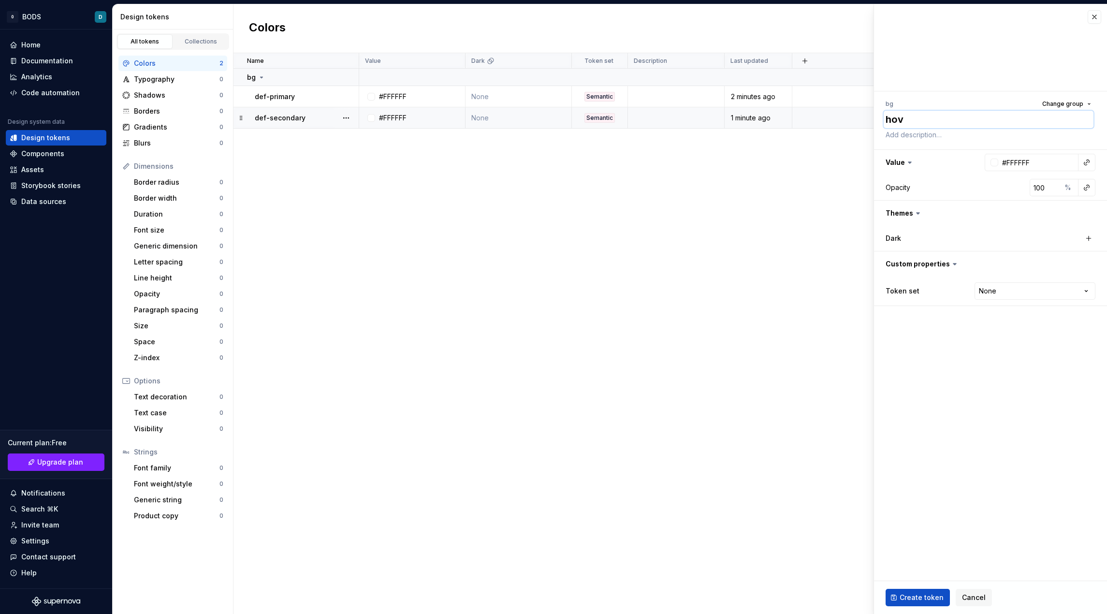
type textarea "hov-"
type textarea "*"
type textarea "hov-p"
type textarea "*"
type textarea "hov-pr"
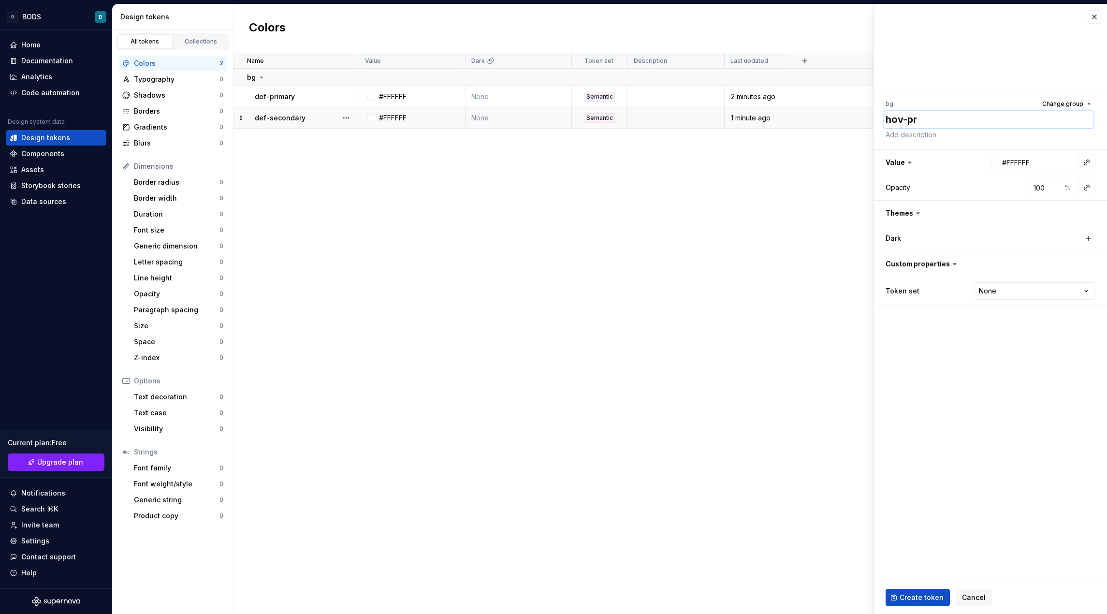
type textarea "*"
type textarea "hov-pri"
type textarea "*"
type textarea "hov-prim"
type textarea "*"
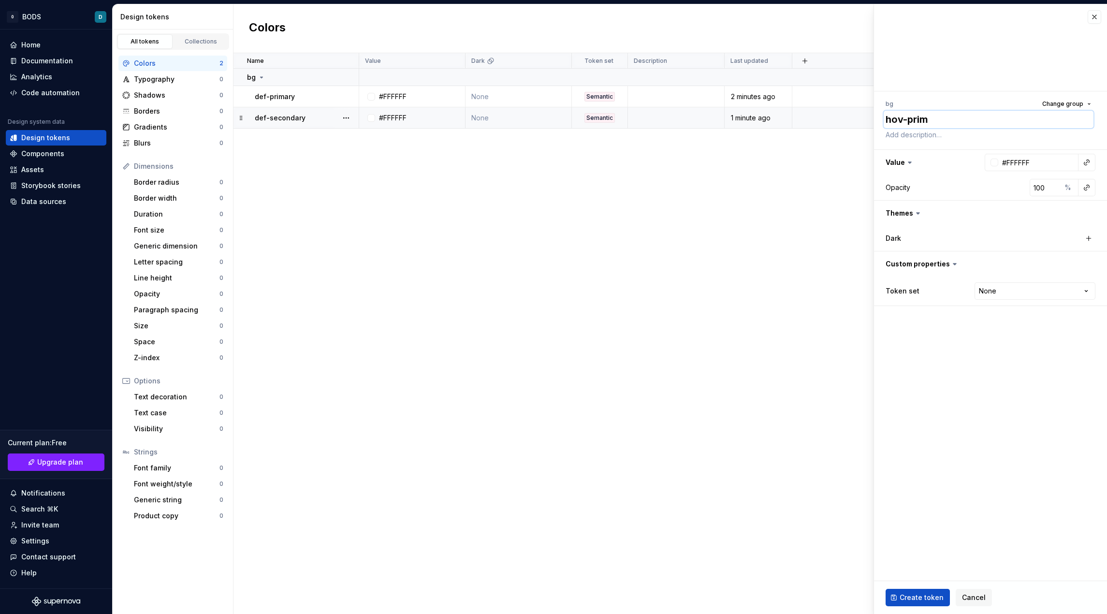
type textarea "hov-prima"
type textarea "*"
type textarea "hov-primar"
type textarea "*"
type textarea "hov-primary"
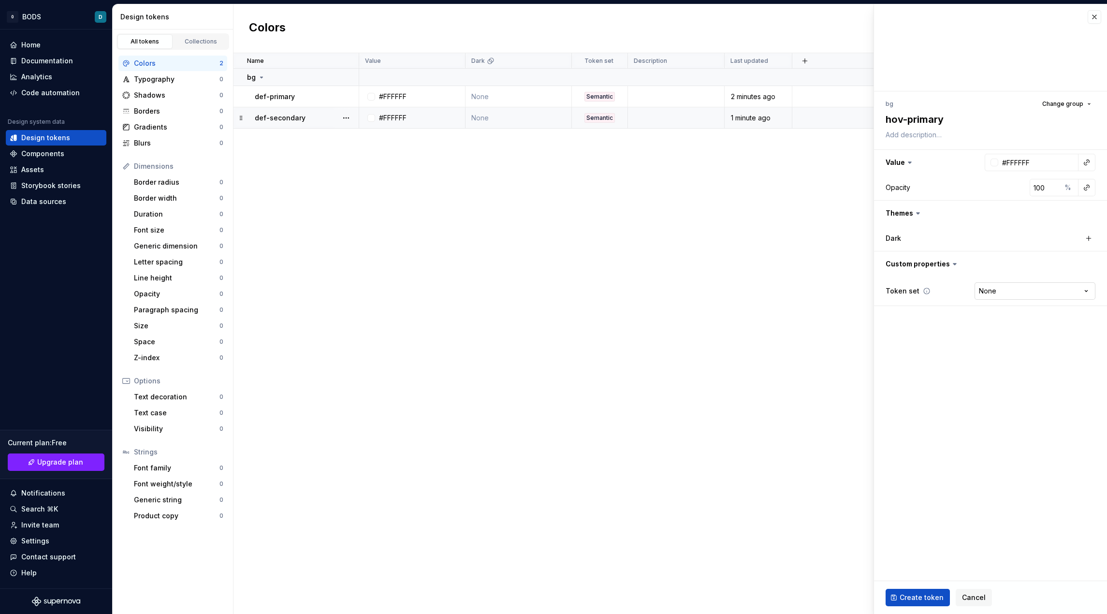
click at [1027, 291] on html "0 BODS D Home Documentation Analytics Code automation Design system data Design…" at bounding box center [553, 307] width 1107 height 614
select select "**********"
click at [926, 593] on span "Create token" at bounding box center [921, 597] width 44 height 10
type textarea "*"
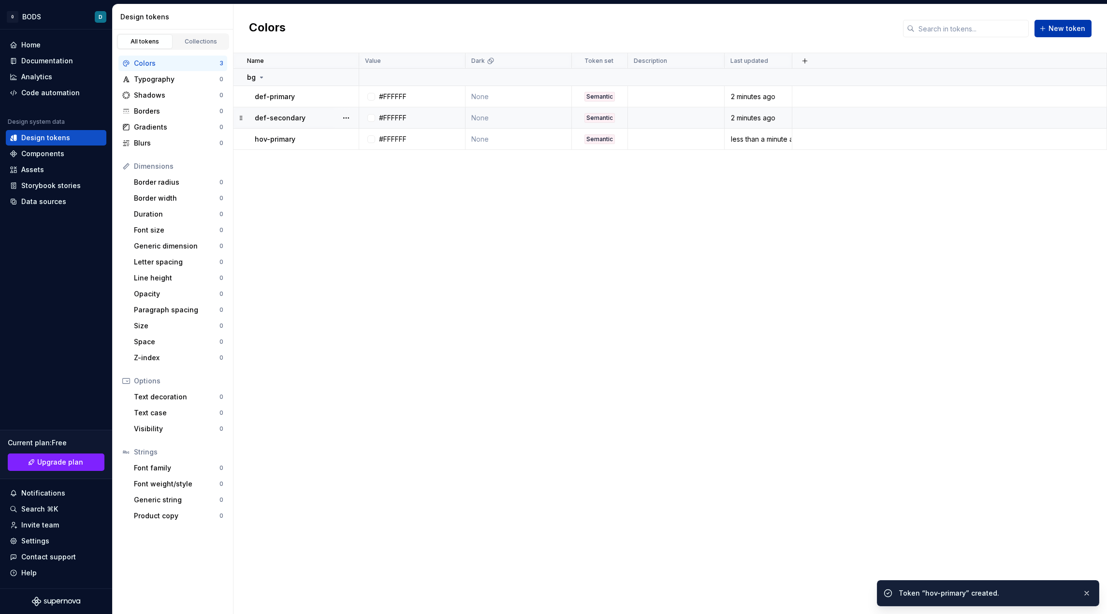
click at [1052, 29] on span "New token" at bounding box center [1066, 29] width 37 height 10
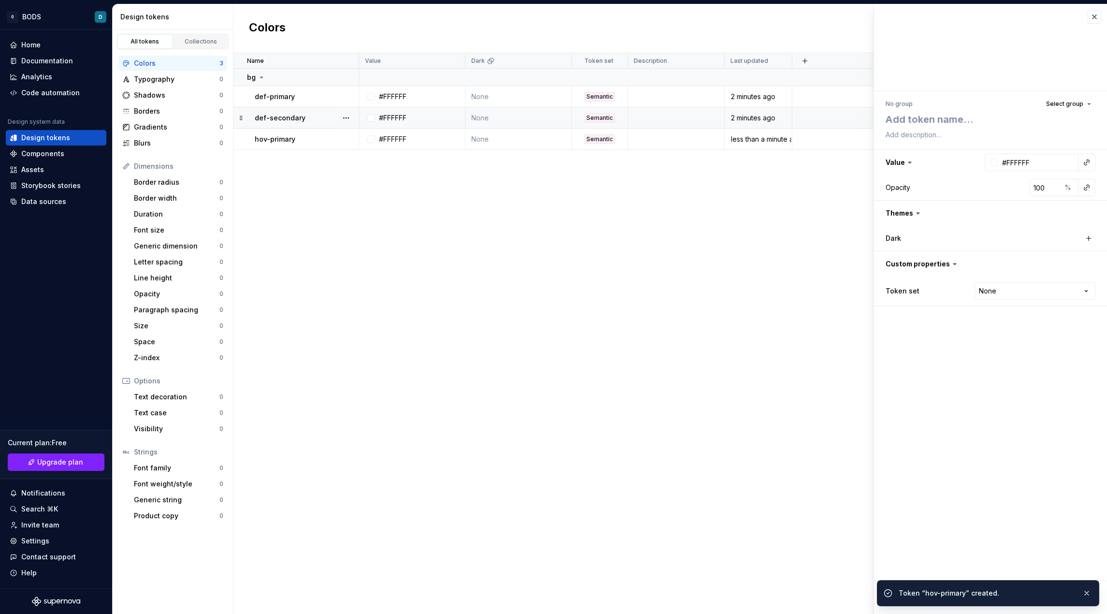
click at [1062, 97] on div "No group Select group Value #FFFFFF Opacity 100 % Themes Dark Custom properties…" at bounding box center [990, 201] width 233 height 220
click at [1061, 106] on span "Select group" at bounding box center [1064, 104] width 37 height 8
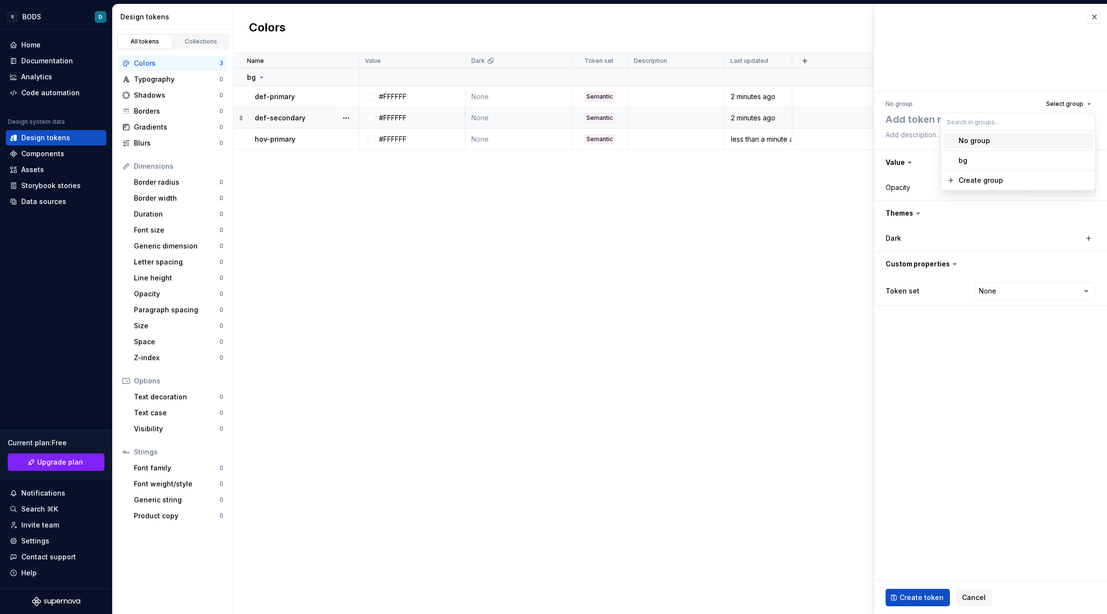
click at [1033, 161] on div "bg" at bounding box center [1023, 161] width 130 height 10
click at [945, 122] on textarea at bounding box center [988, 119] width 210 height 17
type textarea "*"
type textarea "h"
type textarea "*"
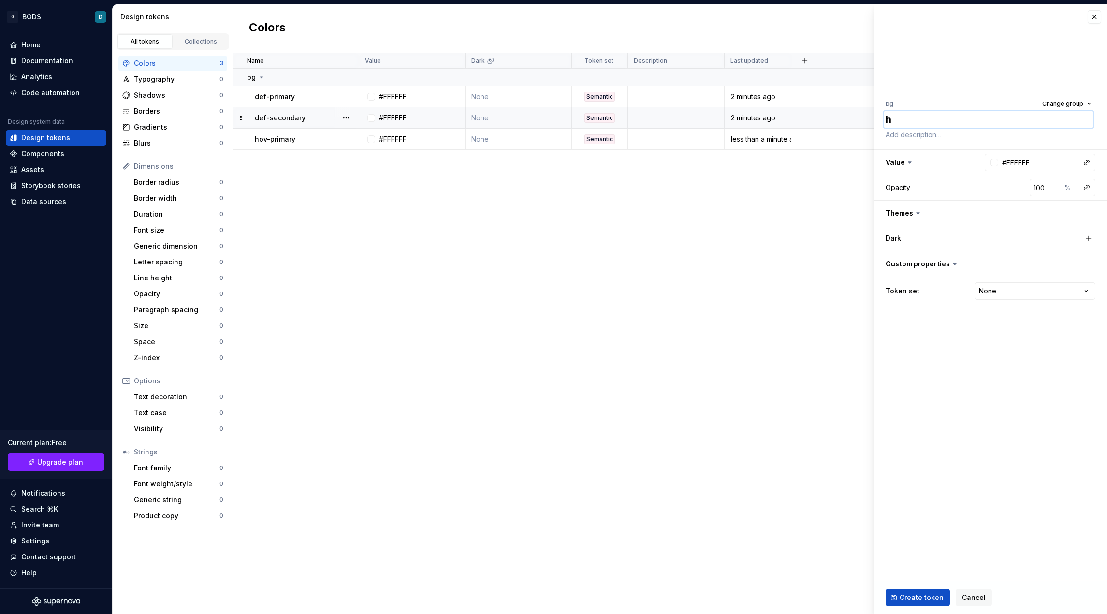
type textarea "ho"
type textarea "*"
type textarea "hov"
type textarea "*"
type textarea "hov-"
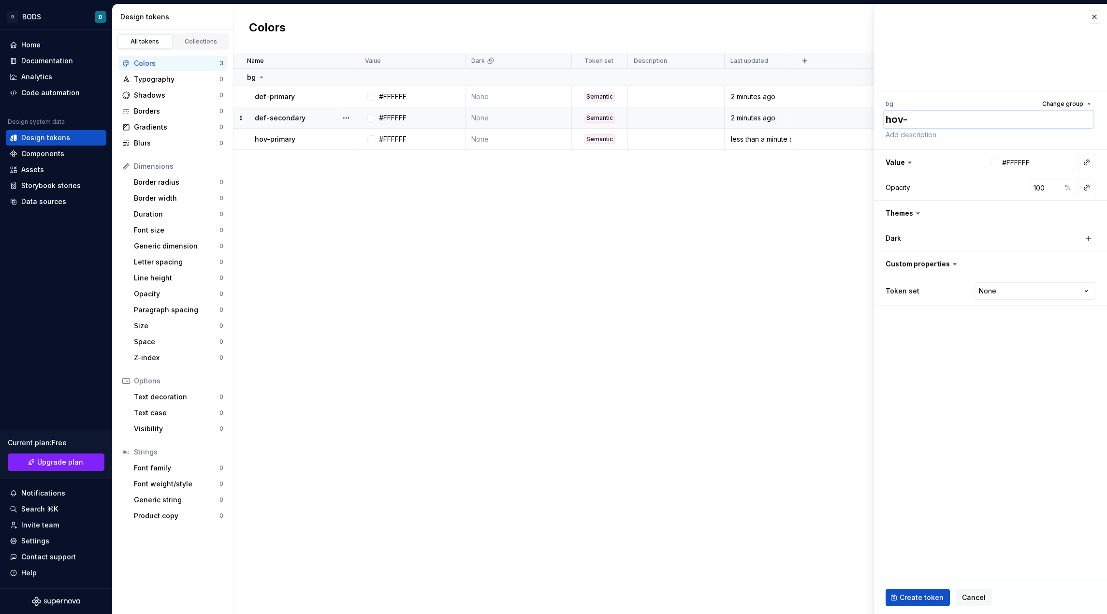
type textarea "*"
type textarea "hov-s"
type textarea "*"
type textarea "hov-se"
type textarea "*"
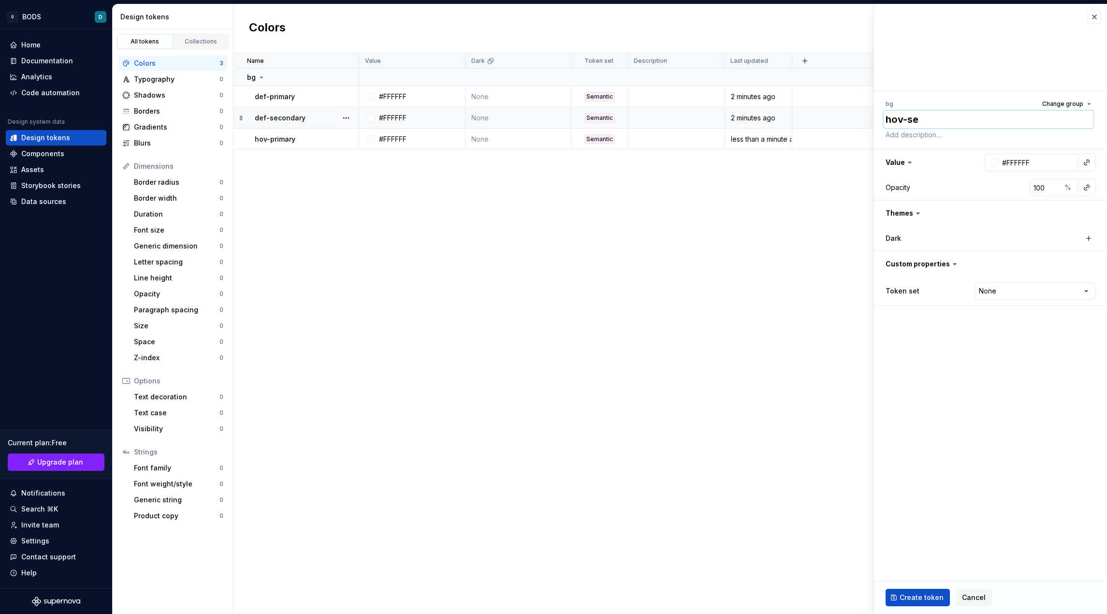
type textarea "hov-sec"
type textarea "*"
type textarea "hov-seco"
type textarea "*"
type textarea "hov-secon"
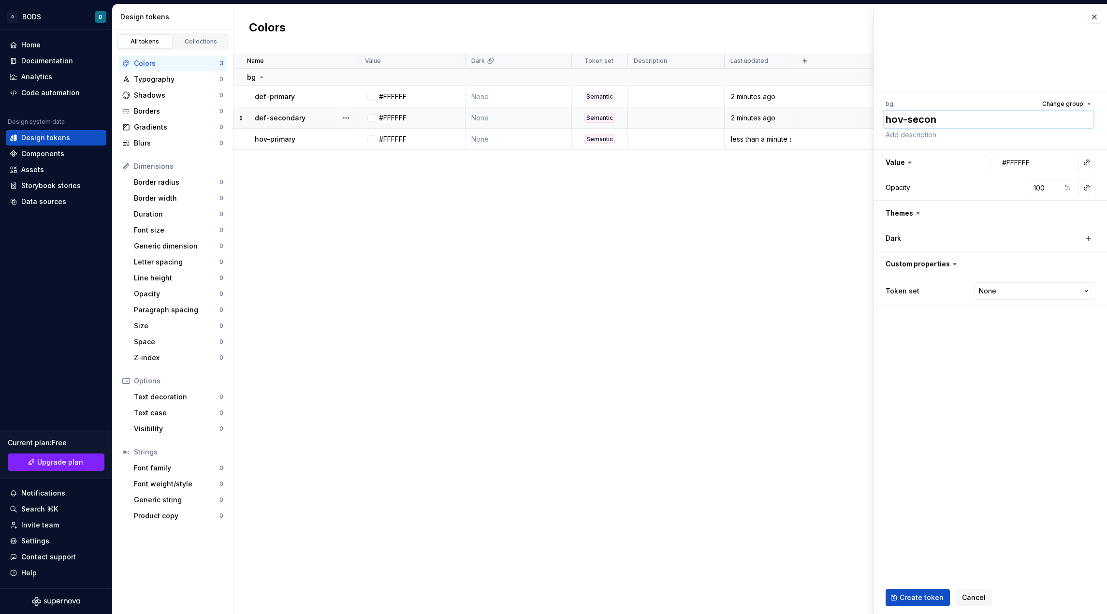
type textarea "*"
type textarea "hov-second"
type textarea "*"
type textarea "hov-seconda"
type textarea "*"
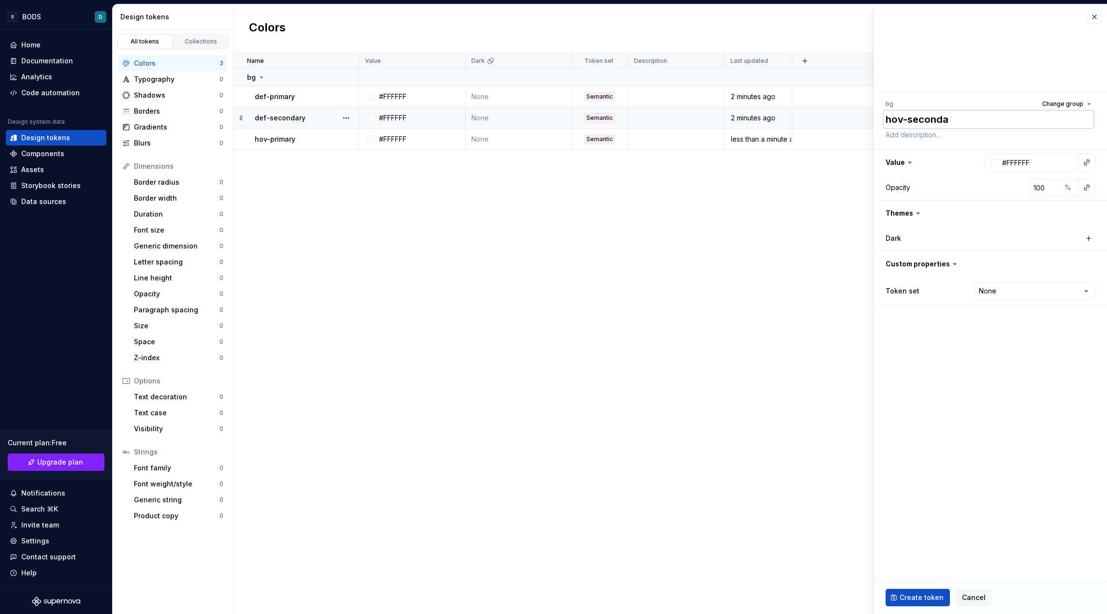
type textarea "hov-secondar"
type textarea "*"
type textarea "hov-secondary"
click at [1025, 291] on html "0 BODS D Home Documentation Analytics Code automation Design system data Design…" at bounding box center [553, 307] width 1107 height 614
select select "**********"
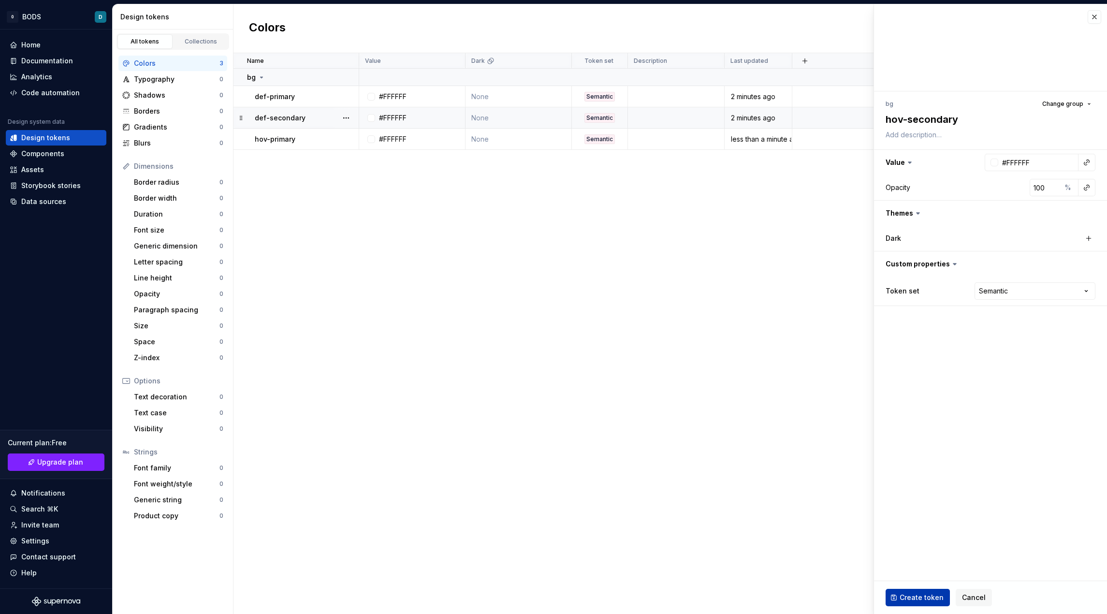
click at [895, 594] on button "Create token" at bounding box center [917, 597] width 64 height 17
type textarea "*"
